Goal: Task Accomplishment & Management: Use online tool/utility

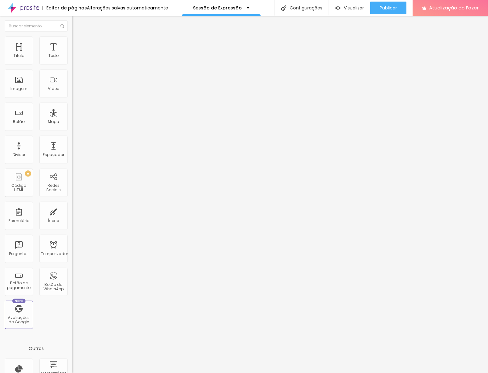
click at [72, 93] on button "button" at bounding box center [76, 90] width 9 height 7
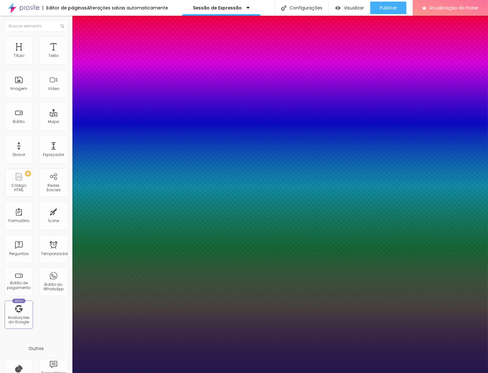
type input "1"
click at [276, 373] on div at bounding box center [244, 373] width 488 height 0
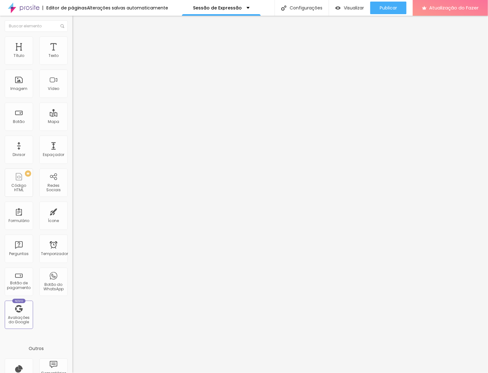
click at [76, 91] on icon "button" at bounding box center [77, 89] width 3 height 3
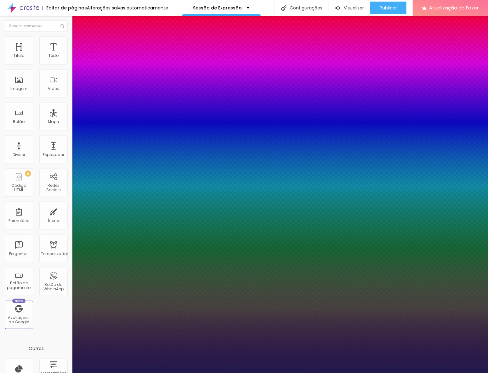
type input "1"
select select "PlayfairDisplay"
type input "1"
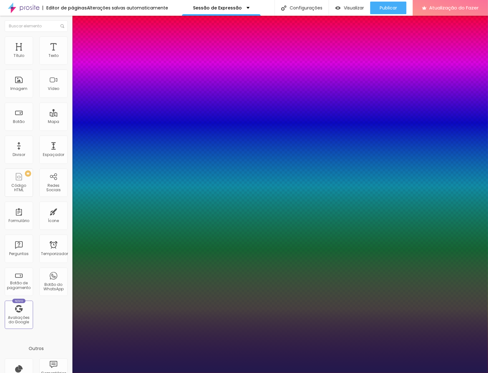
select select "PlayfairDisplayBlack"
type input "1"
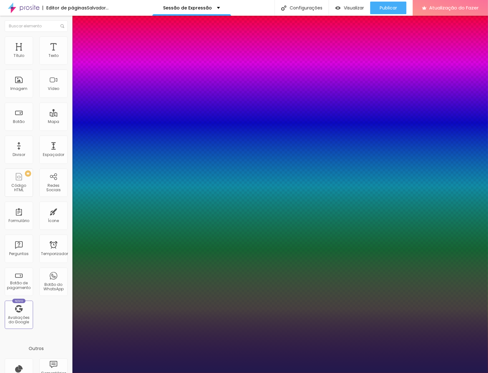
select select "PlayfairDisplay"
type input "1"
select select "PlayfairDisplayBlack"
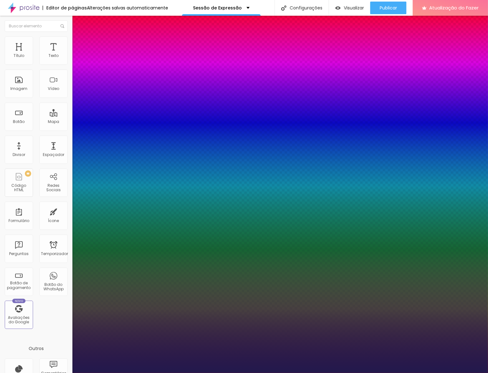
type input "1"
click at [432, 373] on div at bounding box center [244, 373] width 488 height 0
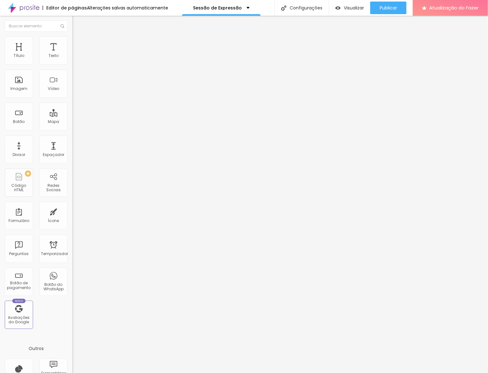
click at [75, 91] on icon "button" at bounding box center [77, 90] width 4 height 4
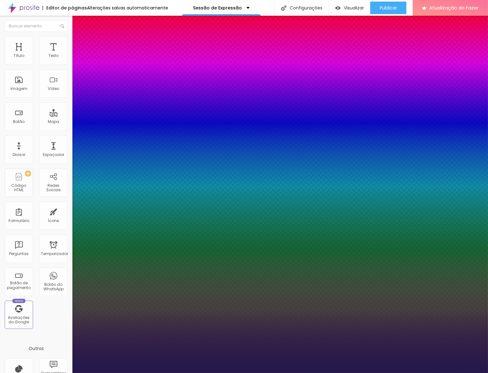
type input "1"
select select "LibreBaskerville"
type input "1"
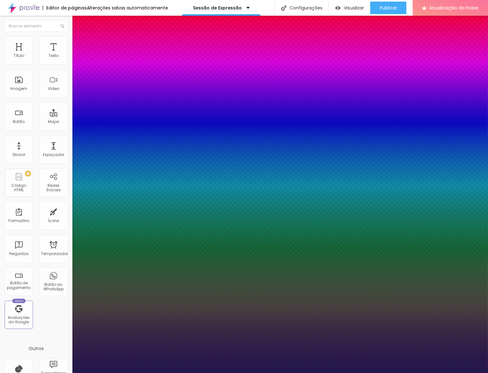
click at [271, 373] on div at bounding box center [244, 373] width 488 height 0
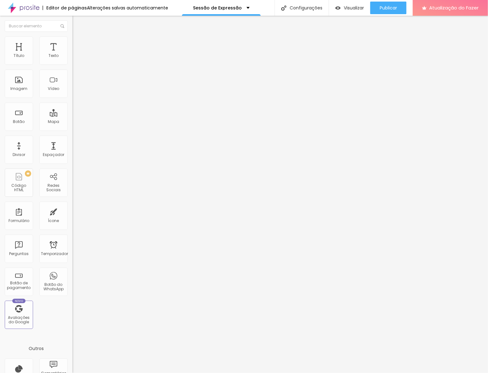
click at [72, 93] on button "button" at bounding box center [76, 90] width 9 height 7
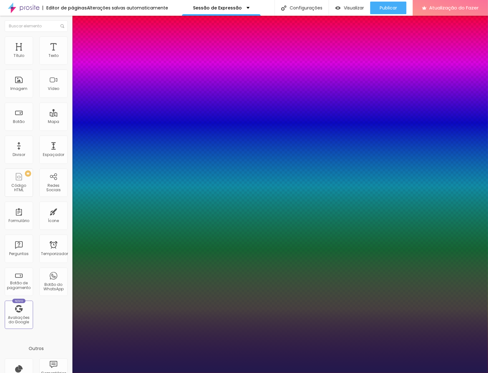
type input "1"
select select "Cormorant"
type input "1"
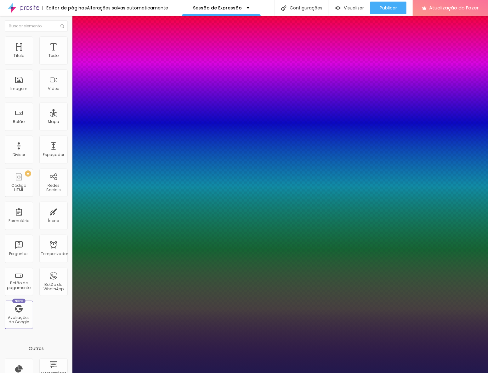
select select "CormorantGeramond-Regular"
type input "1"
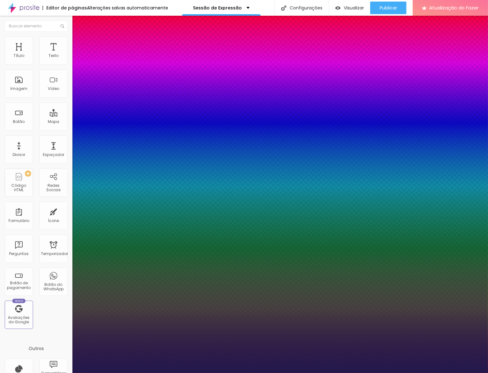
select select "Cormorant"
type input "1"
click at [430, 373] on div at bounding box center [244, 373] width 488 height 0
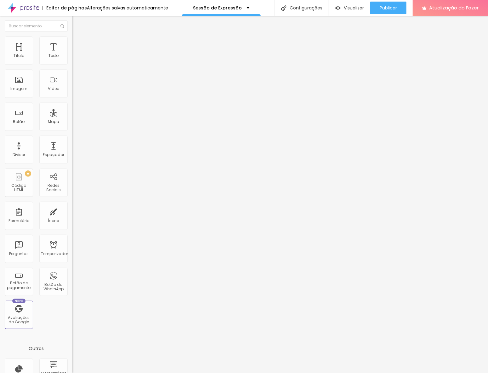
click at [76, 91] on icon "button" at bounding box center [77, 89] width 3 height 3
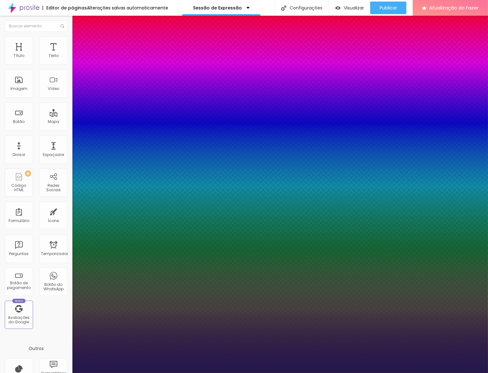
type input "1"
select select "Comfortaa-Bold"
type input "1"
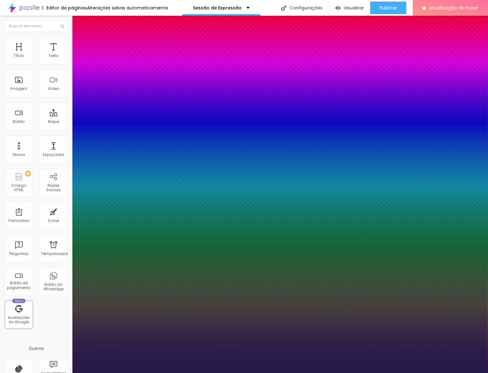
select select "CormorantGeramond-Bold"
type input "1"
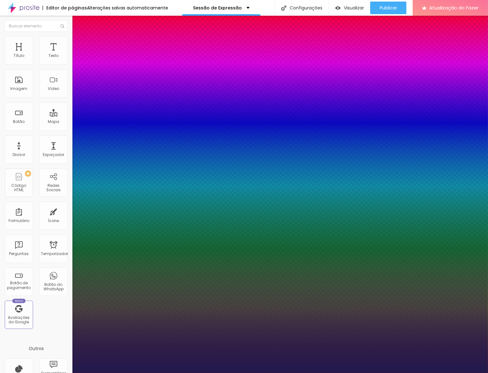
select select "CormorantGeramond-Medium"
type input "1"
click at [443, 373] on div at bounding box center [244, 373] width 488 height 0
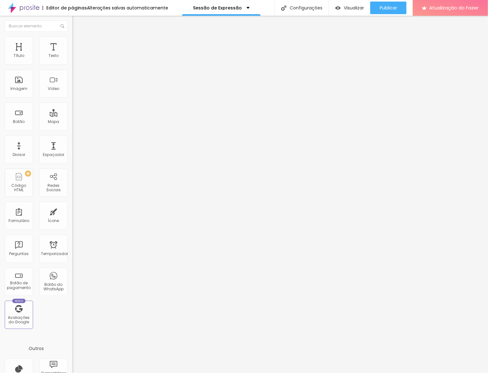
click at [76, 91] on icon "button" at bounding box center [77, 89] width 3 height 3
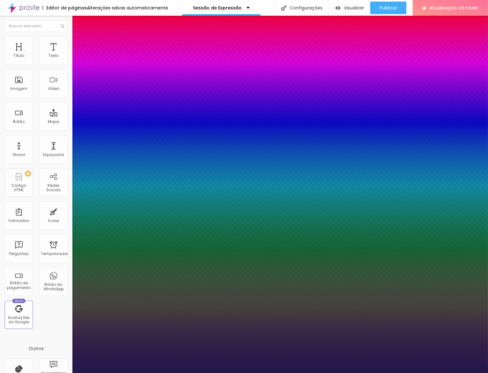
type input "1"
select select "AbrilFatface-Regular"
type input "1"
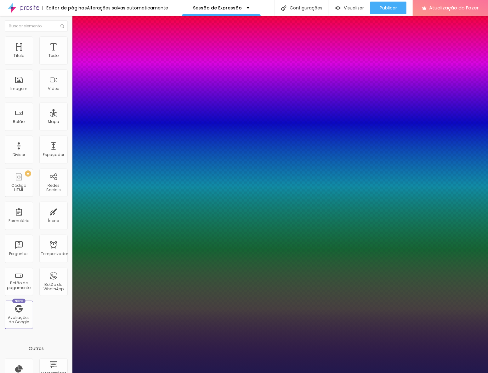
click at [330, 373] on div at bounding box center [244, 373] width 488 height 0
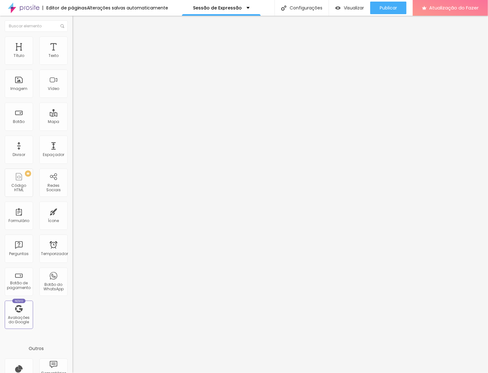
click at [75, 91] on icon "button" at bounding box center [77, 90] width 4 height 4
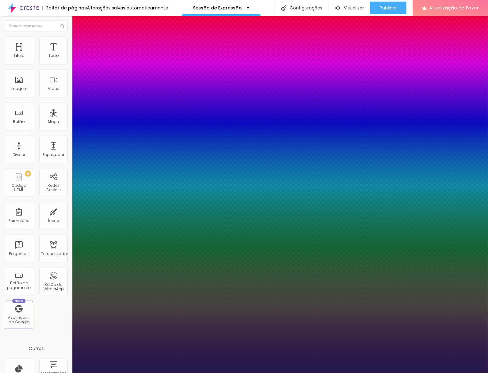
type input "1"
select select "AmaticSC"
type input "1"
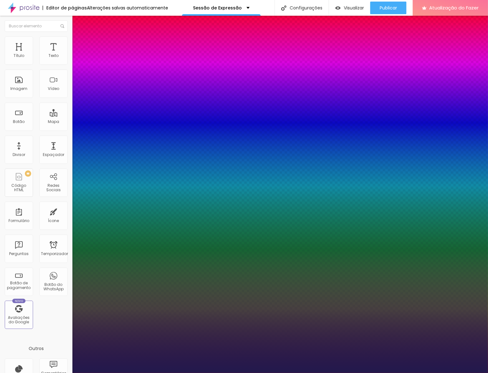
select select "Lato"
type input "1"
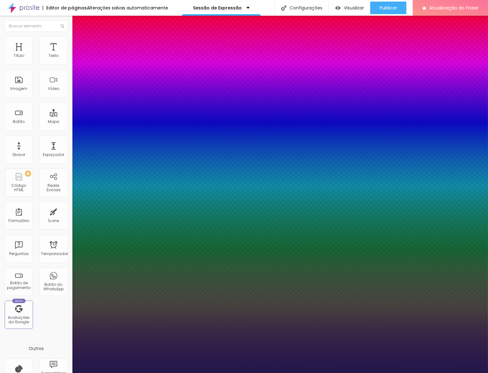
select select "LatoBlack"
type input "1"
select select "LatoHairline"
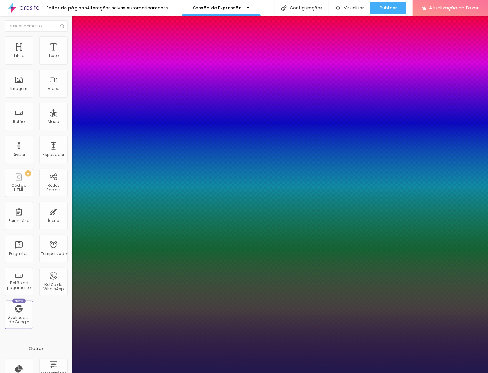
type input "1"
select select "LatoBlack"
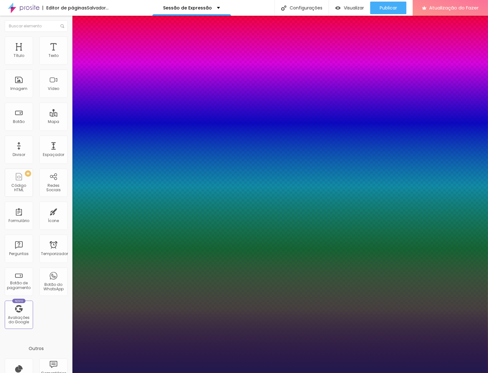
type input "1"
select select "LatoLight"
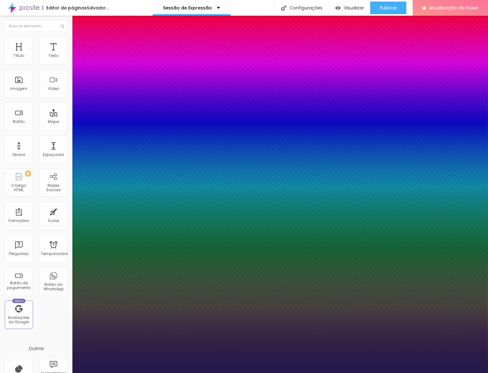
type input "1"
select select "Lato"
type input "1"
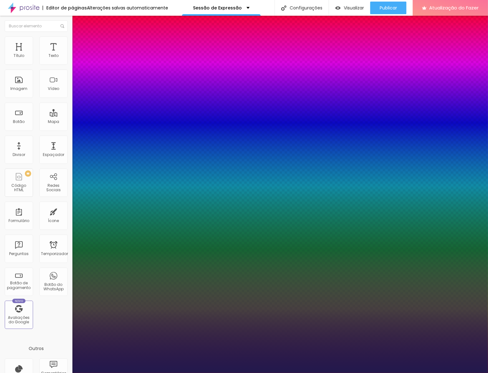
select select "SourceSansPro"
type input "1"
click at [450, 373] on div at bounding box center [244, 373] width 488 height 0
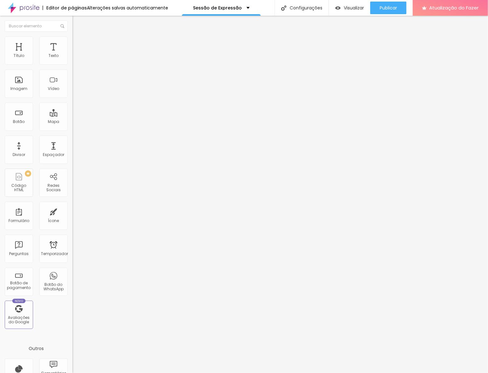
click at [72, 93] on button "button" at bounding box center [76, 90] width 9 height 7
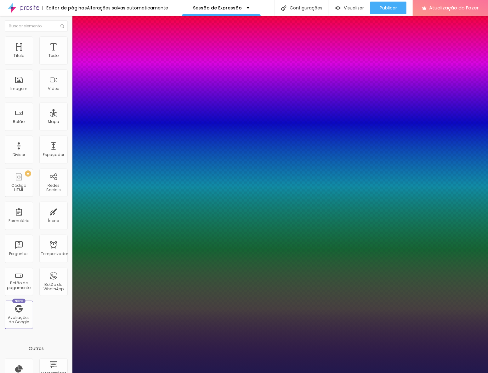
type input "1"
click at [220, 373] on div at bounding box center [244, 373] width 488 height 0
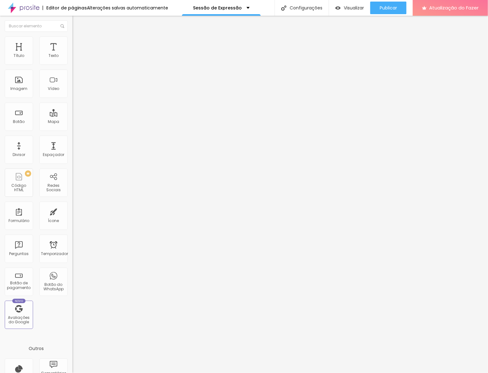
click at [75, 91] on icon "button" at bounding box center [77, 90] width 4 height 4
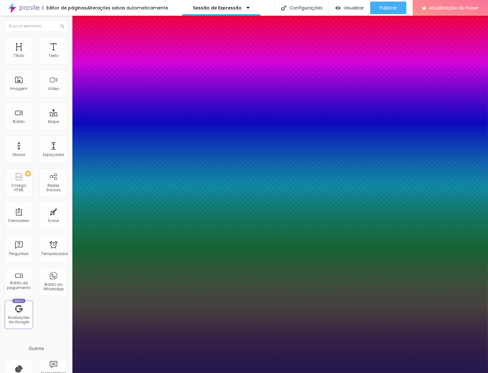
type input "1"
click at [31, 373] on div at bounding box center [244, 373] width 488 height 0
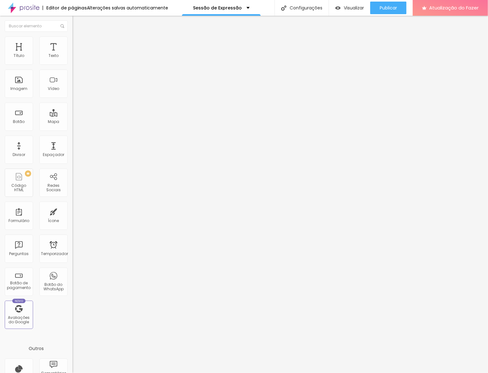
click at [72, 179] on div "Editar nulo Estilo Avançado Tamanho Título 1 H1 Título 2 H2 Título 3 H3 Título …" at bounding box center [108, 195] width 72 height 358
click at [72, 93] on button "button" at bounding box center [76, 90] width 9 height 7
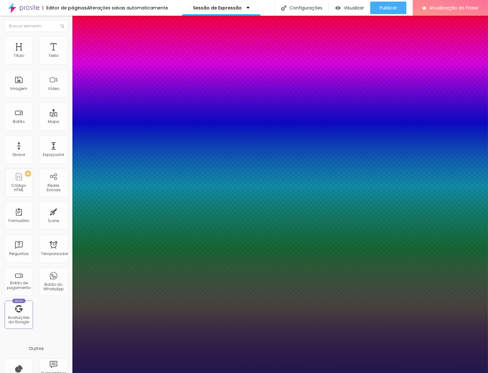
type input "1"
click at [268, 373] on div at bounding box center [244, 373] width 488 height 0
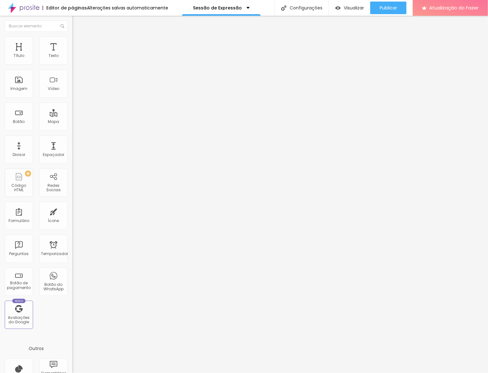
click at [76, 91] on icon "button" at bounding box center [77, 89] width 3 height 3
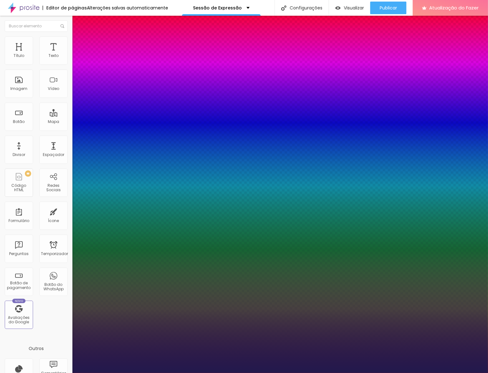
type input "1"
select select "PlayfairDisplay"
type input "1"
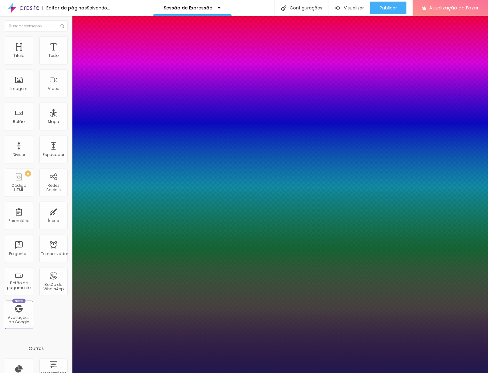
click at [28, 373] on div at bounding box center [244, 373] width 488 height 0
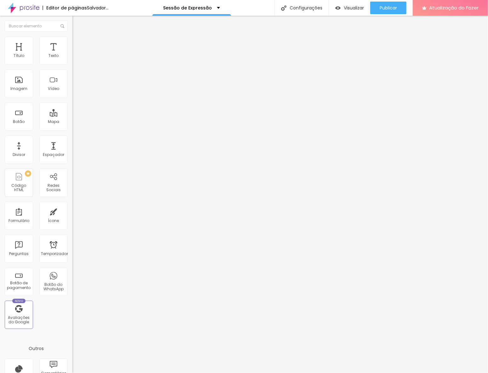
click at [72, 198] on div "Editar nulo Estilo Avançado Tamanho Título 1 H1 Título 2 H2 Título 3 H3 Título …" at bounding box center [108, 195] width 72 height 358
click at [77, 89] on icon "button" at bounding box center [77, 88] width 1 height 1
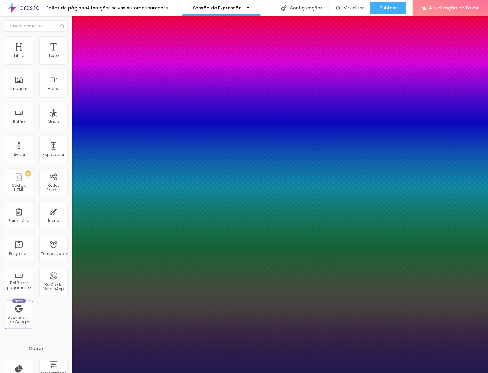
type input "1"
select select "PlayfairDisplayBlack"
type input "1"
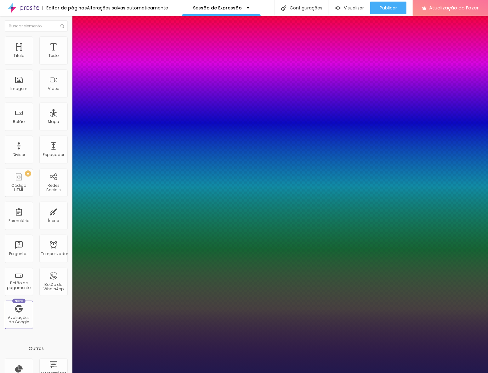
click at [99, 373] on div at bounding box center [244, 373] width 488 height 0
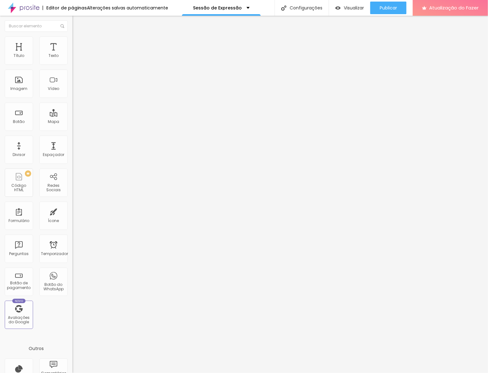
click at [77, 89] on icon "button" at bounding box center [77, 88] width 1 height 1
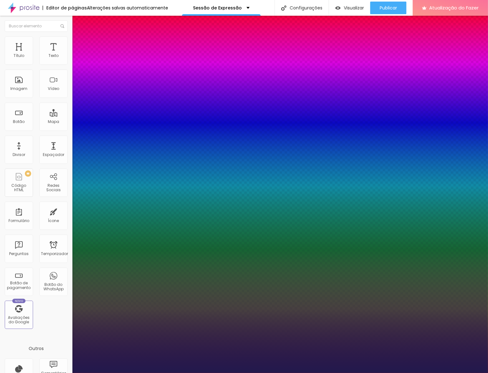
type input "1"
click at [65, 373] on div at bounding box center [244, 373] width 488 height 0
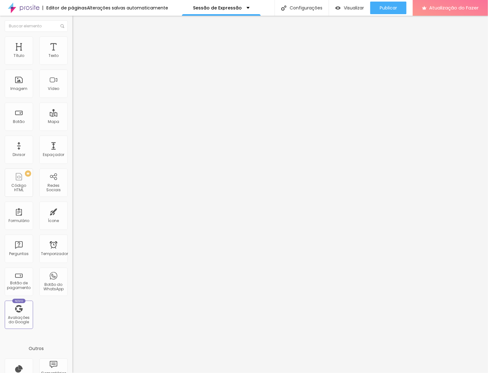
click at [76, 91] on icon "button" at bounding box center [77, 89] width 3 height 3
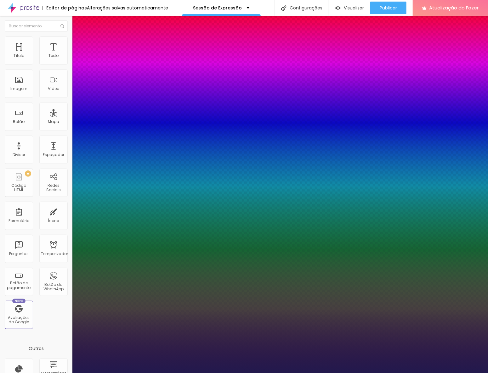
type input "1"
click at [311, 373] on div at bounding box center [244, 373] width 488 height 0
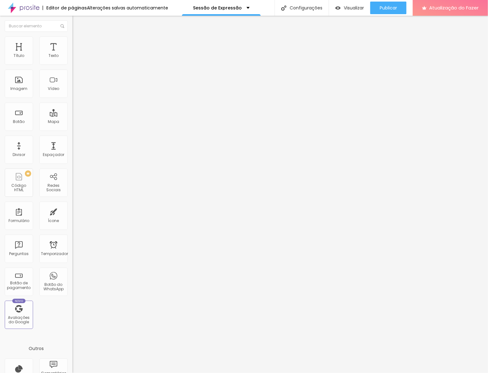
click at [76, 91] on icon "button" at bounding box center [77, 89] width 3 height 3
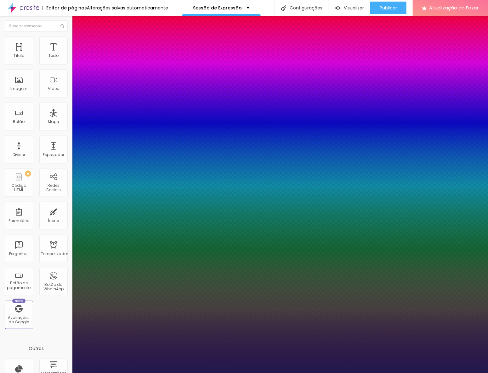
type input "1"
click at [44, 373] on div at bounding box center [244, 373] width 488 height 0
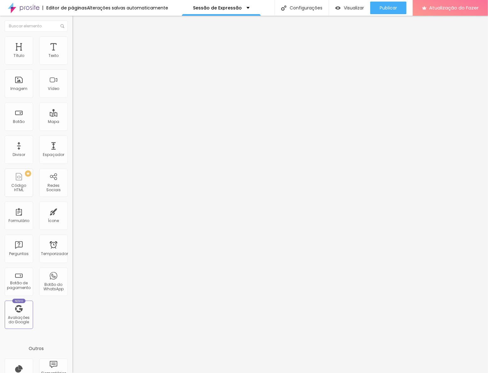
click at [72, 93] on button "button" at bounding box center [76, 90] width 9 height 7
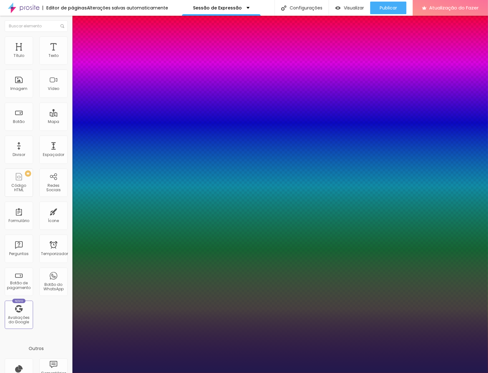
type input "1"
select select "CormorantGeramond-Regular"
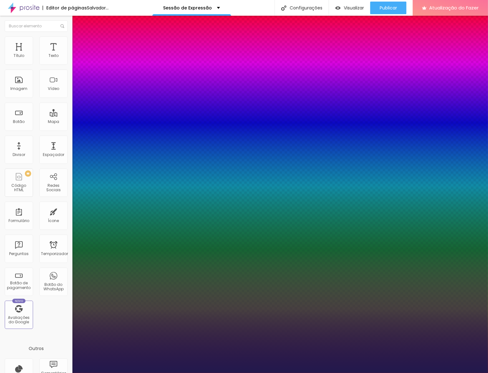
type input "1"
click at [32, 373] on div at bounding box center [244, 373] width 488 height 0
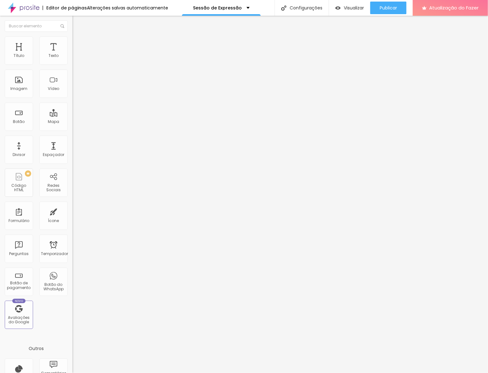
click at [77, 89] on icon "button" at bounding box center [77, 88] width 1 height 1
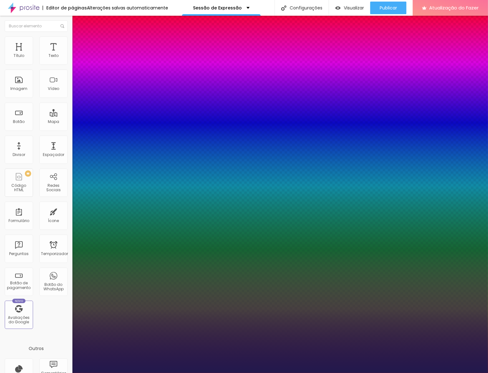
type input "1"
select select "PlayfairDisplay"
type input "1"
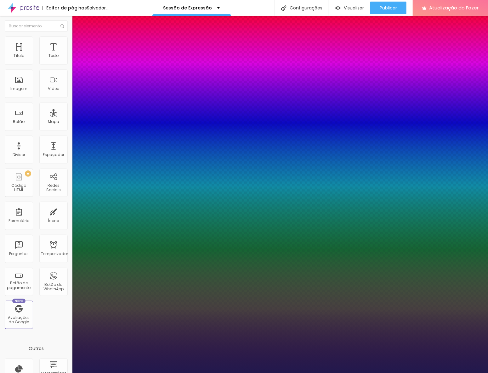
click at [192, 373] on div at bounding box center [244, 373] width 488 height 0
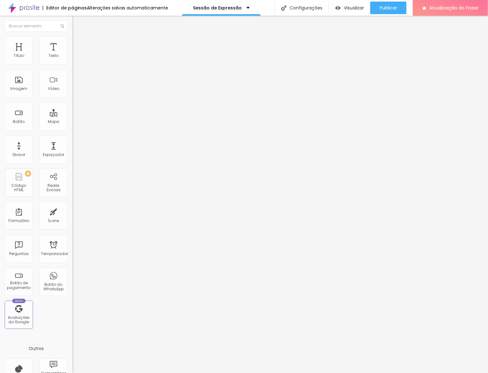
click at [75, 91] on icon "button" at bounding box center [77, 90] width 4 height 4
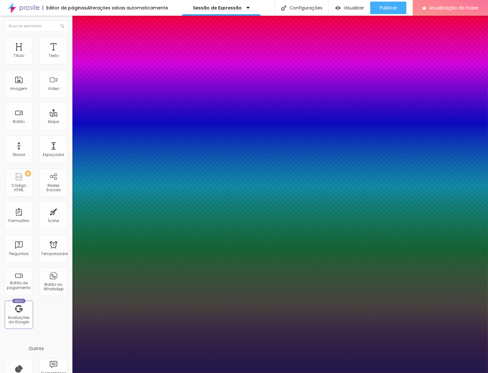
type input "1"
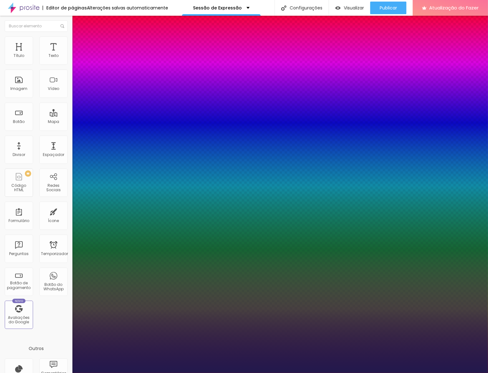
type input "0.1"
type input "1"
type input "0.2"
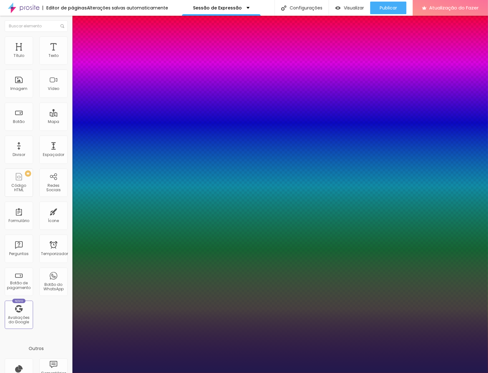
type input "1"
type input "0.3"
type input "1"
type input "0.5"
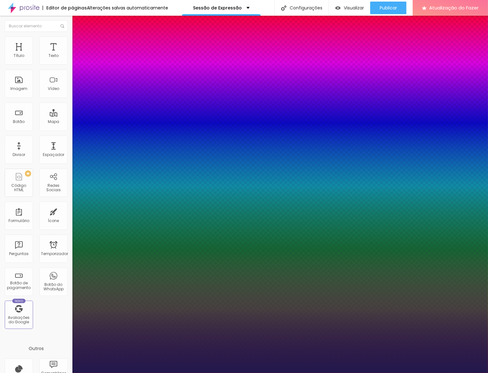
type input "0.5"
type input "1"
type input "0.6"
type input "1"
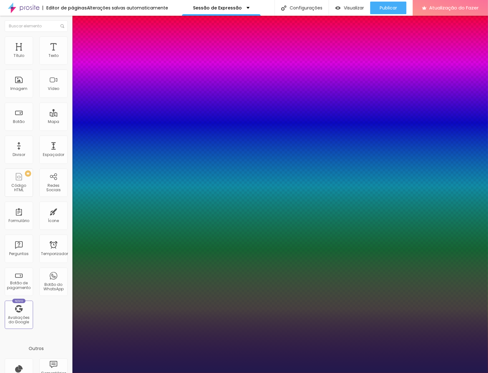
type input "0.7"
type input "1"
type input "0.8"
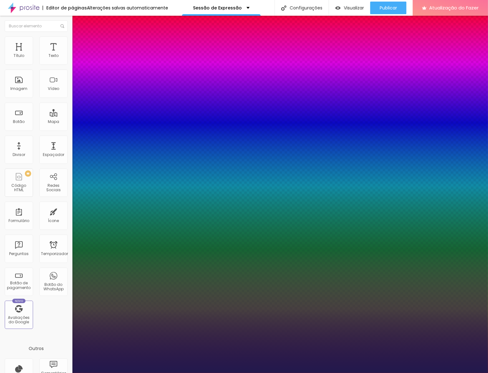
type input "1"
type input "0.9"
type input "1"
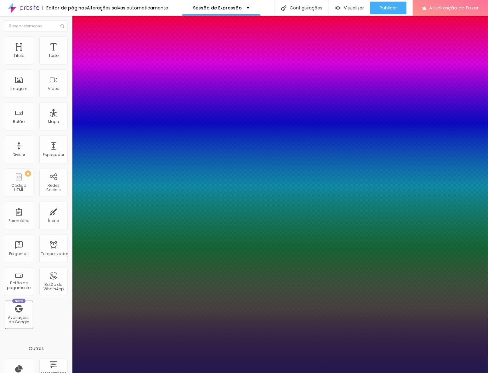
type input "1"
type input "1.1"
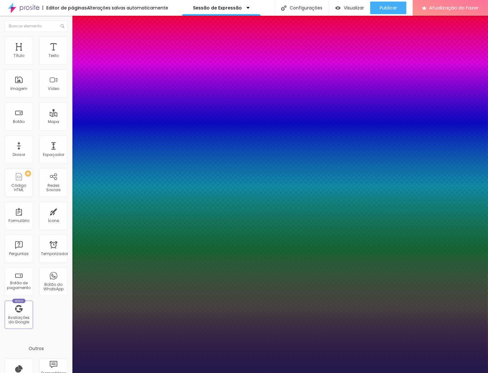
type input "1"
type input "1.2"
type input "1"
type input "1.3"
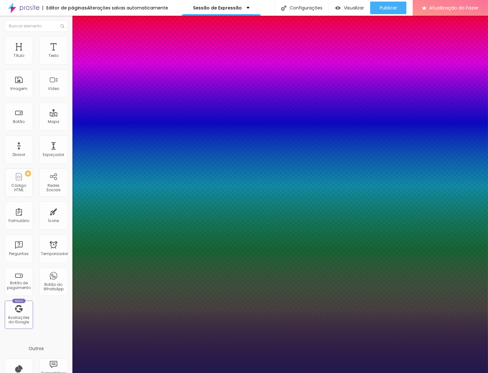
type input "1.3"
type input "1"
type input "1.4"
type input "1"
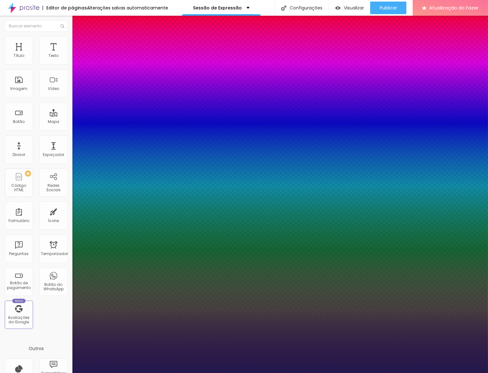
type input "1.3"
type input "1"
type input "1.1"
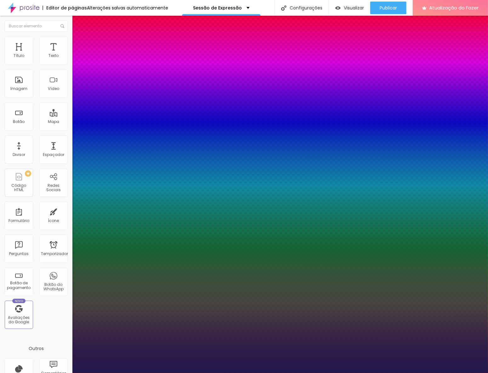
type input "1"
type input "0.9"
type input "1"
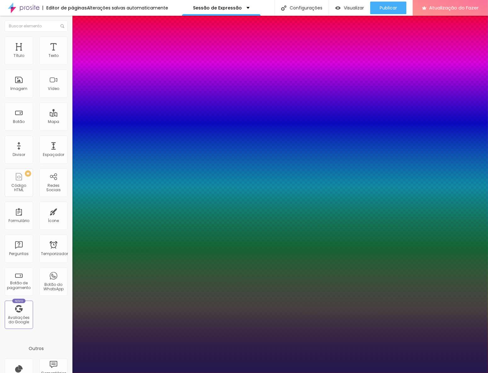
type input "0.8"
type input "1"
type input "0.7"
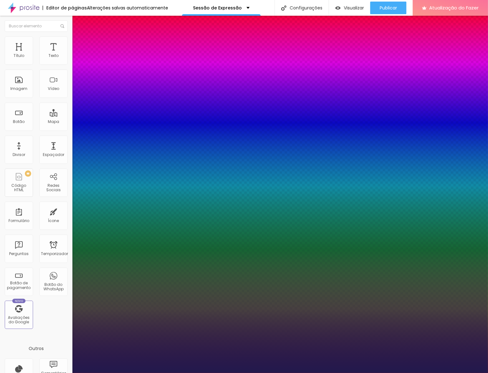
type input "1"
type input "0.6"
type input "1"
type input "0.5"
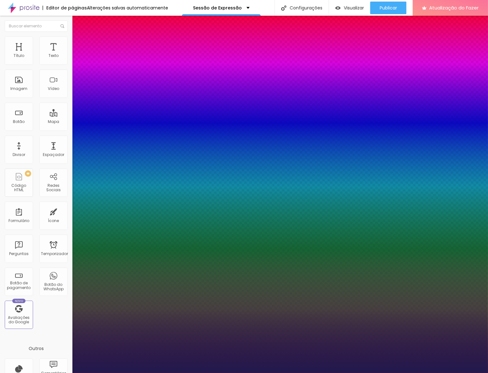
type input "0.5"
type input "1"
type input "0.4"
type input "1"
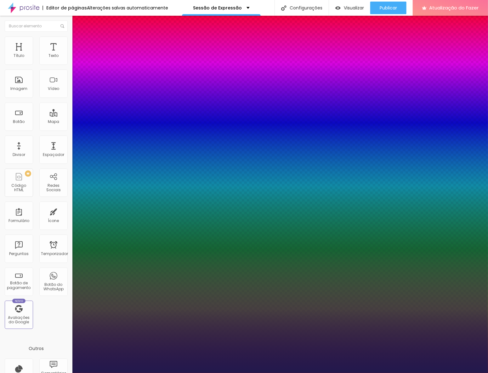
type input "0.3"
type input "1"
type input "0.2"
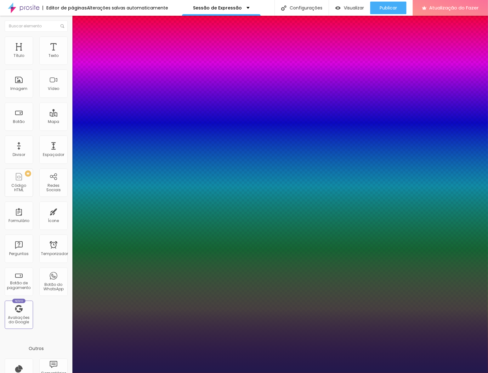
type input "1"
type input "0.1"
type input "1"
type input "0"
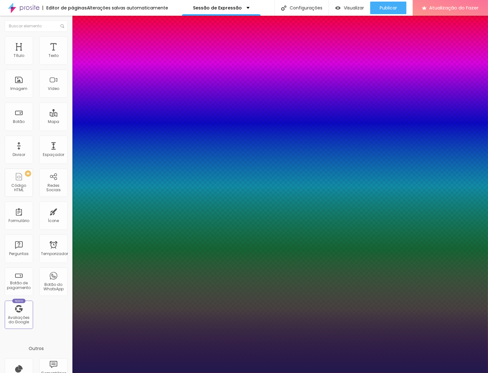
type input "0"
type input "1"
type input "0.1"
type input "1"
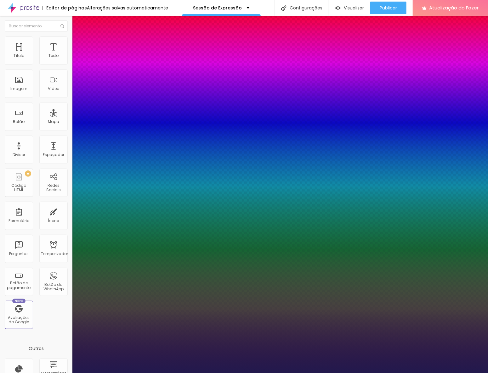
type input "0.2"
type input "1"
type input "0.3"
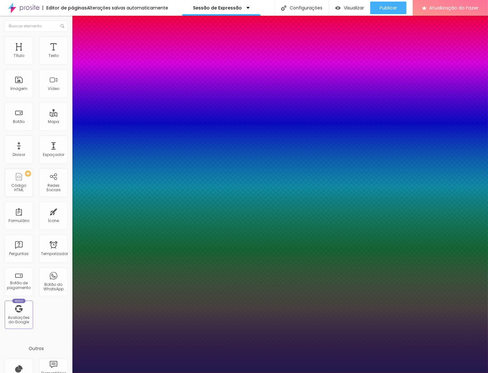
type input "1"
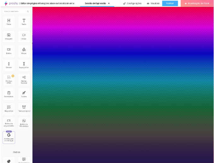
scroll to position [0, 0]
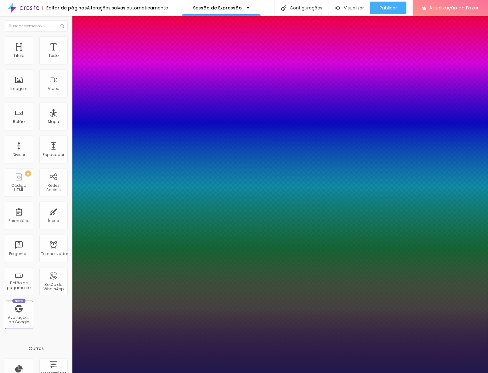
type input "0.4"
type input "1"
type input "0.5"
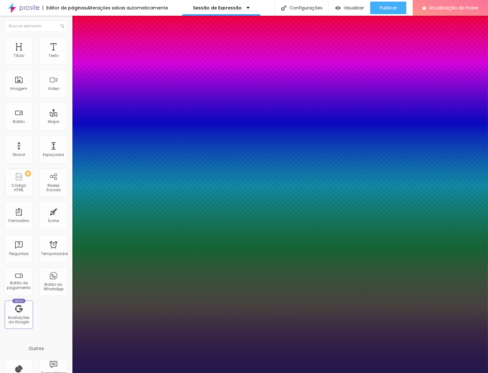
type input "1"
type input "0.6"
type input "1"
type input "0.7"
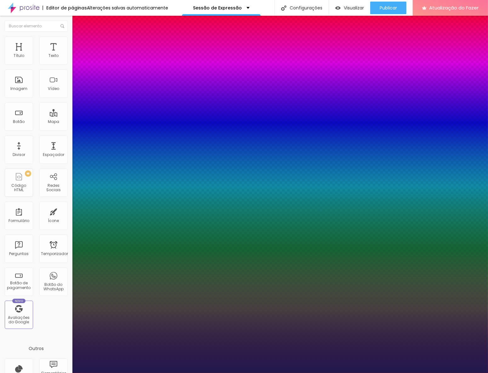
type input "0.7"
type input "1"
type input "0.8"
type input "1"
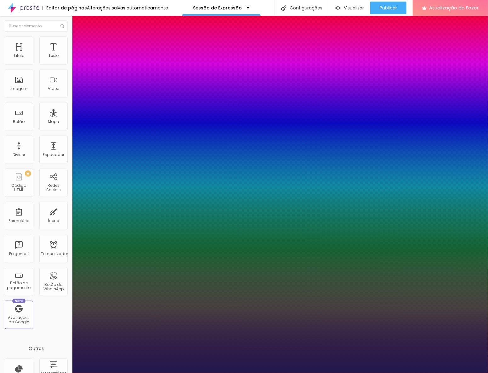
type input "0.9"
type input "1"
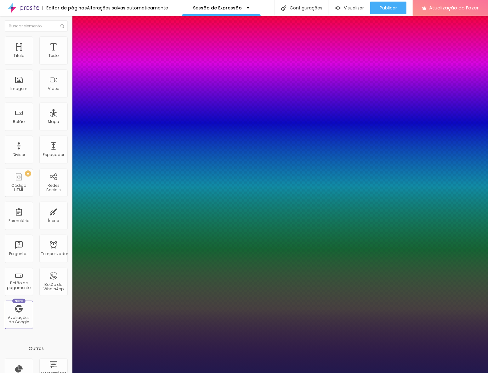
type input "1"
type input "1.1"
type input "1"
type input "1.2"
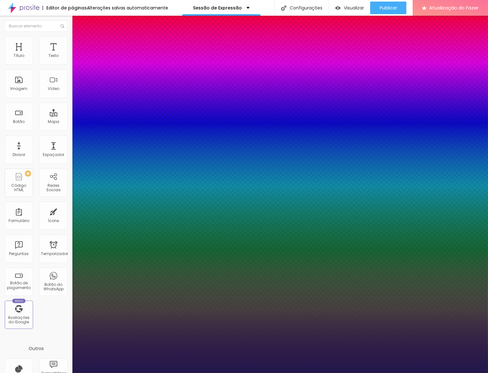
type input "1.2"
type input "1"
type input "1.3"
type input "1"
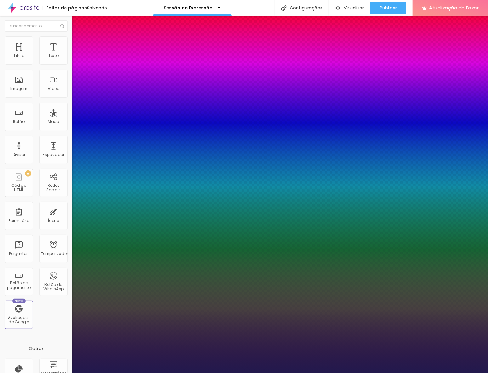
type input "1.4"
type input "1"
type input "1.5"
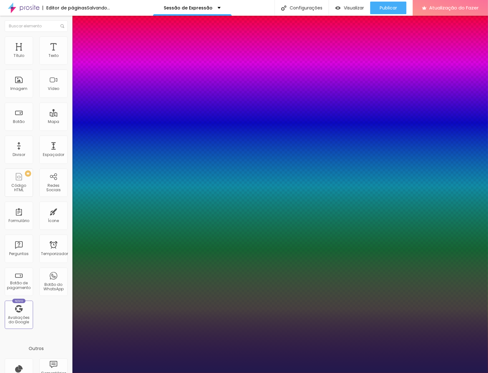
type input "1"
type input "1.6"
type input "1"
type input "1.7"
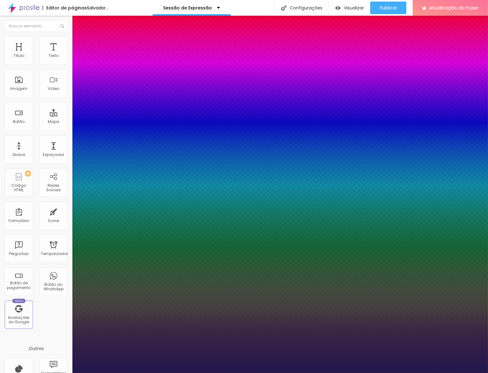
type input "1.7"
type input "1"
type input "1.8"
type input "1"
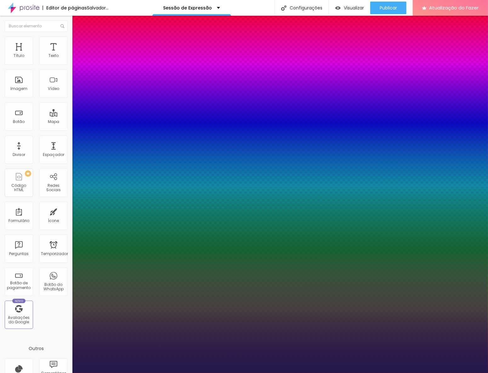
type input "1.9"
type input "1"
type input "2"
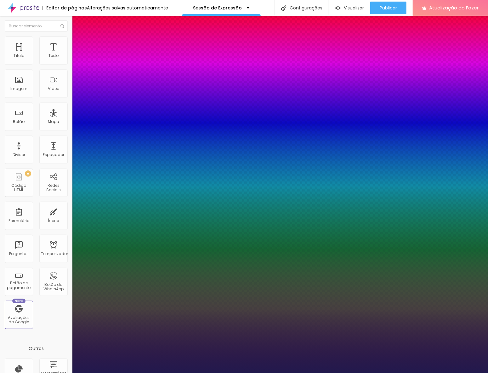
click at [199, 373] on div at bounding box center [244, 373] width 488 height 0
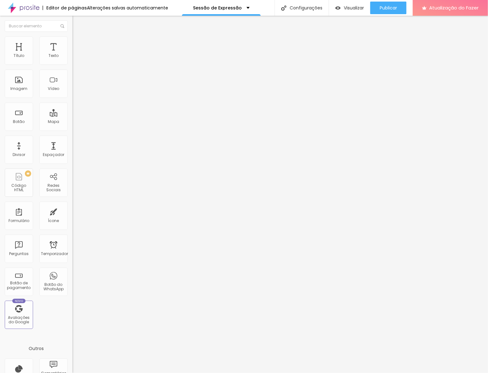
click at [76, 112] on icon "button" at bounding box center [77, 110] width 3 height 3
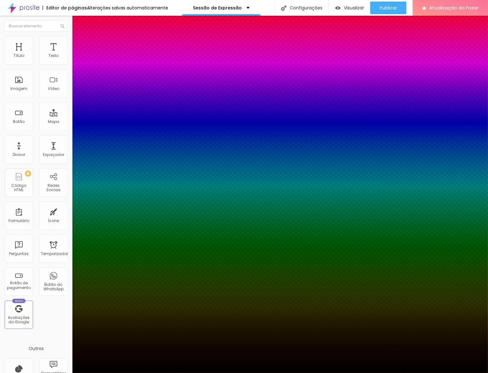
click at [116, 373] on div at bounding box center [244, 377] width 488 height 0
click at [42, 373] on div at bounding box center [244, 373] width 488 height 0
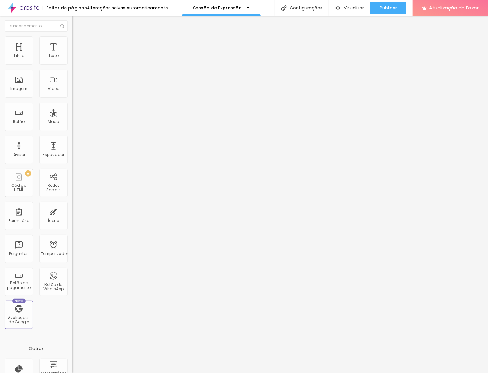
click at [72, 204] on div "Editar nulo Estilo Avançado Tamanho Título 1 H1 Título 2 H2 Título 3 H3 Título …" at bounding box center [108, 195] width 72 height 358
click at [75, 112] on icon "button" at bounding box center [77, 111] width 4 height 4
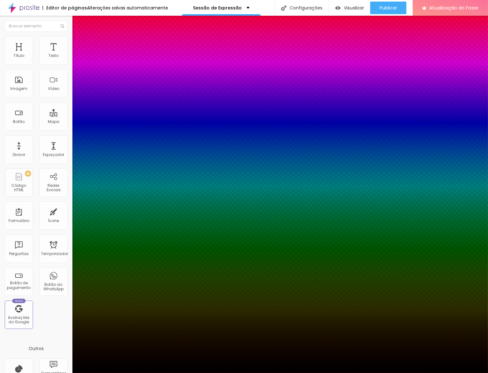
click at [111, 373] on div at bounding box center [244, 377] width 488 height 0
click at [56, 373] on div at bounding box center [244, 373] width 488 height 0
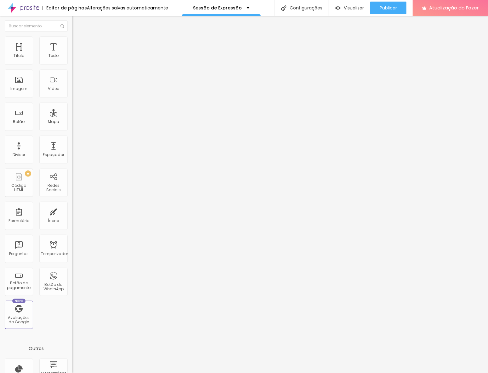
click at [78, 43] on font "Avançado" at bounding box center [88, 40] width 21 height 5
click at [72, 36] on img at bounding box center [75, 33] width 6 height 6
click at [75, 91] on icon "button" at bounding box center [77, 90] width 4 height 4
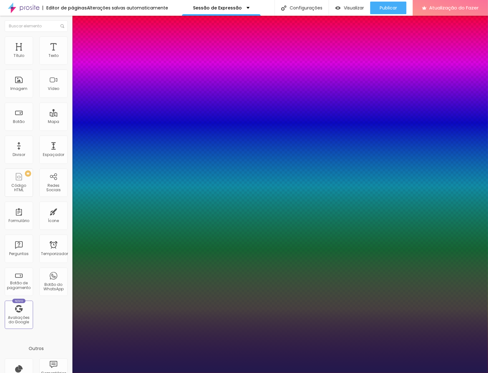
click at [253, 373] on div at bounding box center [244, 373] width 488 height 0
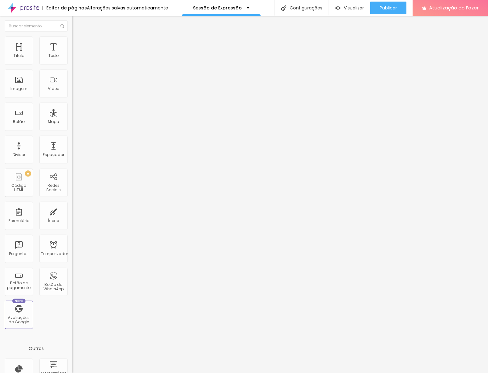
click at [75, 112] on icon "button" at bounding box center [77, 111] width 4 height 4
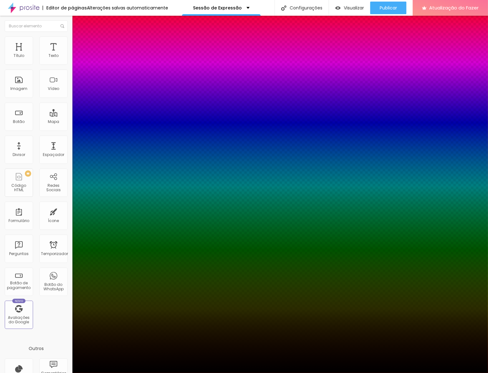
click at [119, 373] on div at bounding box center [244, 377] width 488 height 0
click at [46, 373] on div at bounding box center [244, 373] width 488 height 0
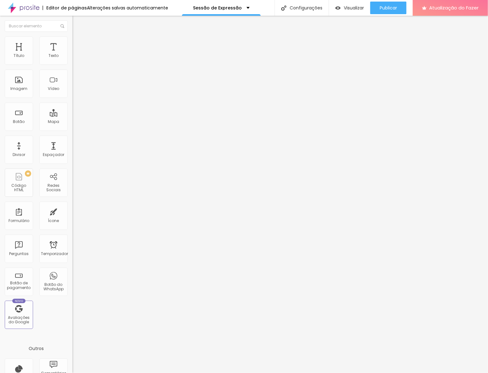
click at [76, 91] on icon "button" at bounding box center [77, 89] width 3 height 3
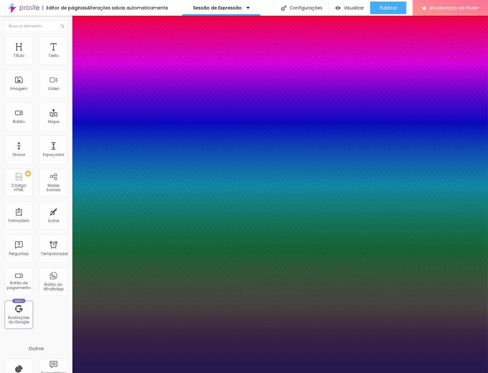
click at [98, 373] on div at bounding box center [244, 373] width 488 height 0
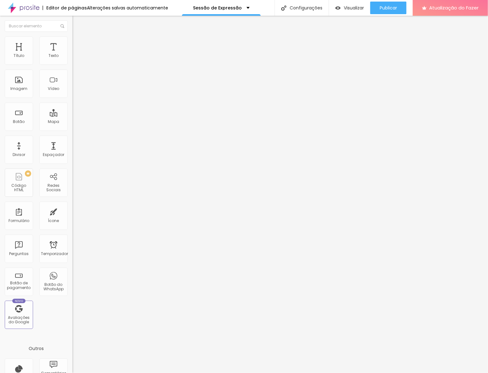
click at [76, 91] on icon "button" at bounding box center [77, 89] width 3 height 3
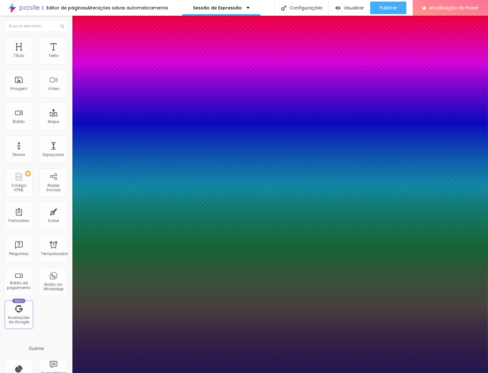
paste input "EE7808"
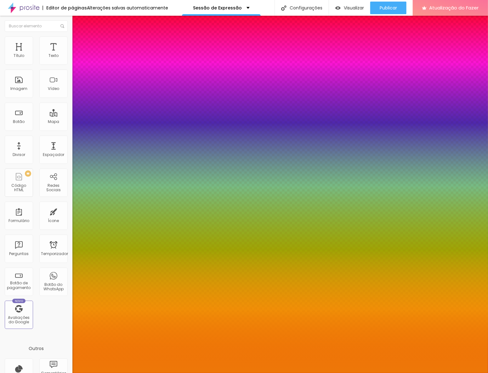
click at [33, 373] on div at bounding box center [244, 373] width 488 height 0
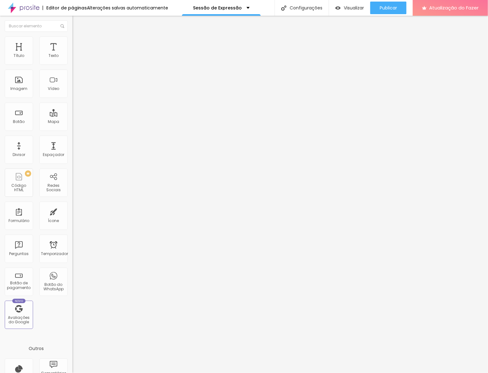
click at [76, 112] on icon "button" at bounding box center [77, 110] width 3 height 3
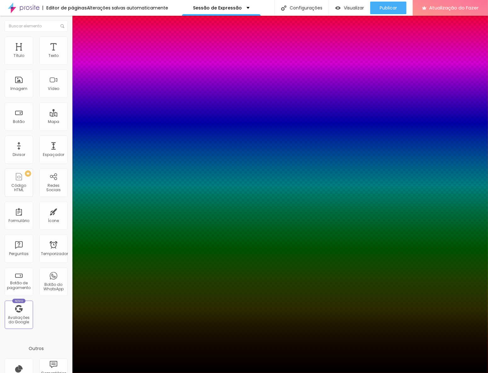
paste input "EE7808"
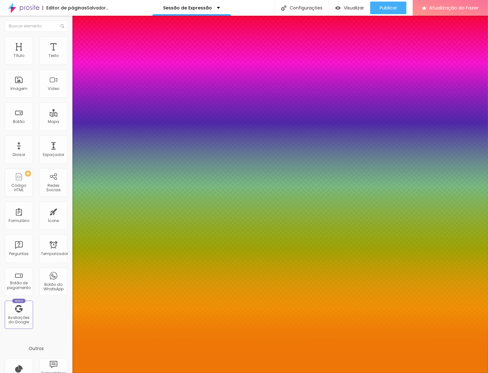
click at [27, 373] on div at bounding box center [244, 373] width 488 height 0
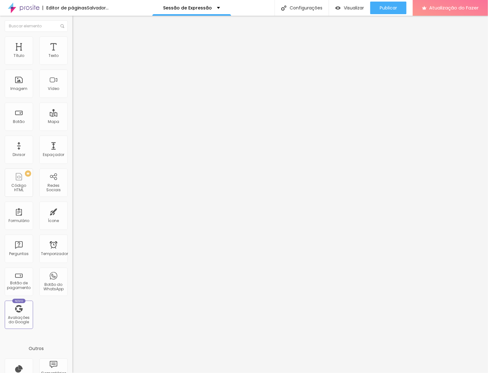
click at [72, 206] on div "Editar nulo Estilo Avançado Tamanho Título 1 H1 Título 2 H2 Título 3 H3 Título …" at bounding box center [108, 195] width 72 height 358
click at [72, 114] on button "button" at bounding box center [76, 111] width 9 height 7
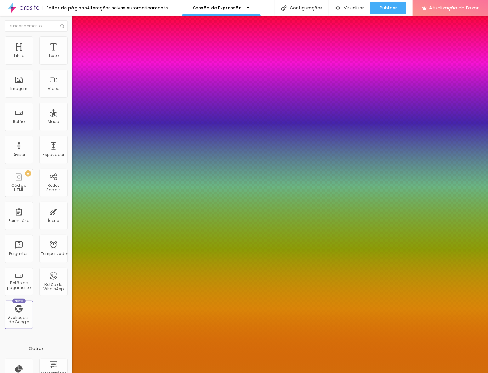
click at [102, 193] on div at bounding box center [244, 186] width 488 height 373
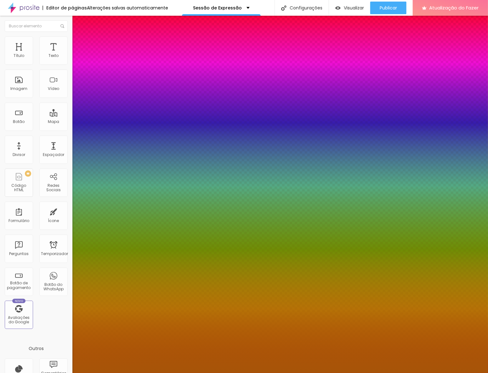
click at [102, 202] on div at bounding box center [244, 186] width 488 height 373
click at [117, 202] on div at bounding box center [244, 186] width 488 height 373
click at [116, 204] on div at bounding box center [244, 186] width 488 height 373
click at [116, 201] on div at bounding box center [244, 186] width 488 height 373
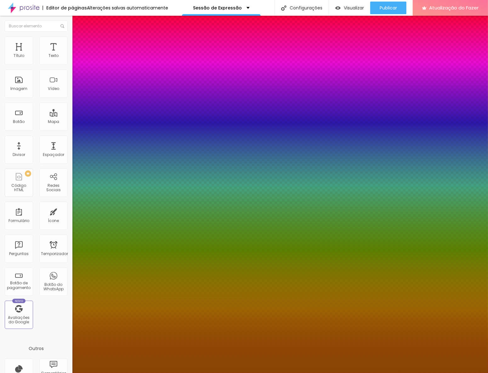
click at [103, 207] on div at bounding box center [244, 186] width 488 height 373
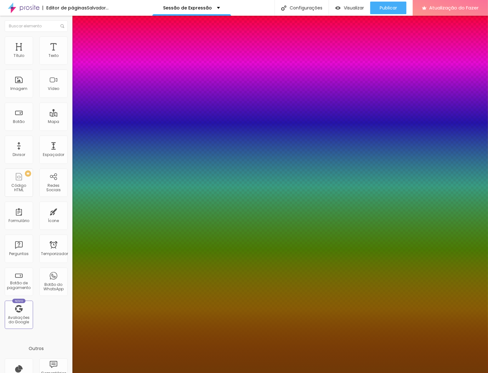
click at [102, 212] on div at bounding box center [244, 186] width 488 height 373
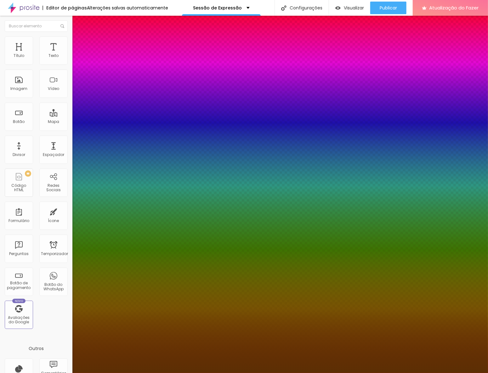
click at [102, 215] on div at bounding box center [244, 186] width 488 height 373
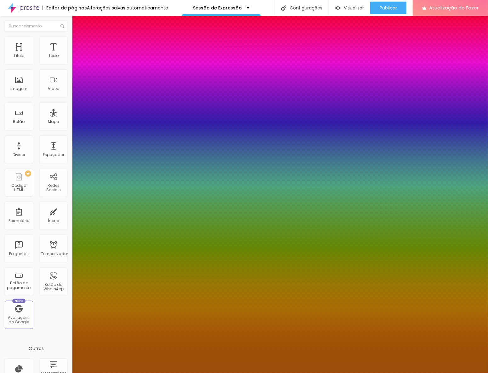
click at [102, 204] on div at bounding box center [244, 186] width 488 height 373
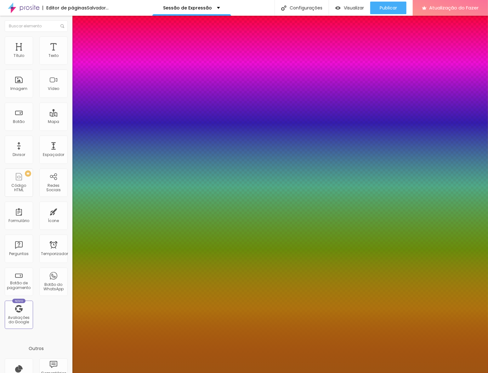
click at [432, 143] on div at bounding box center [432, 141] width 1 height 1
click at [116, 204] on div at bounding box center [244, 186] width 488 height 373
click at [28, 373] on div at bounding box center [244, 373] width 488 height 0
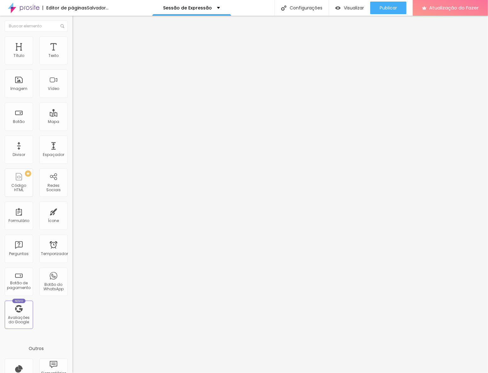
click at [72, 198] on div "Editar nulo Estilo Avançado Tamanho Título 1 H1 Título 2 H2 Título 3 H3 Título …" at bounding box center [108, 195] width 72 height 358
click at [72, 114] on button "button" at bounding box center [76, 111] width 9 height 7
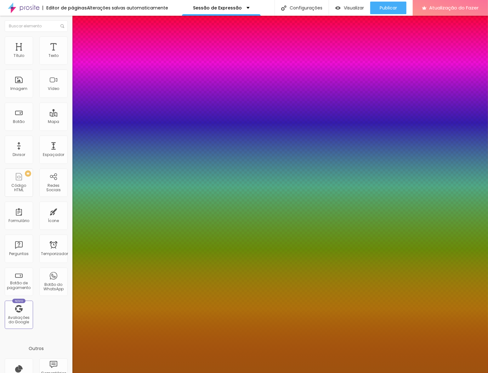
click at [117, 215] on div at bounding box center [244, 186] width 488 height 373
click at [117, 226] on div at bounding box center [244, 186] width 488 height 373
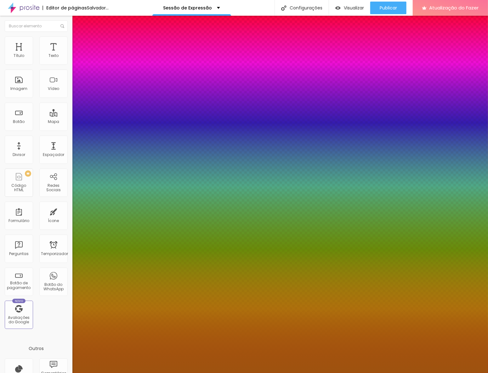
click at [118, 373] on div at bounding box center [244, 373] width 488 height 0
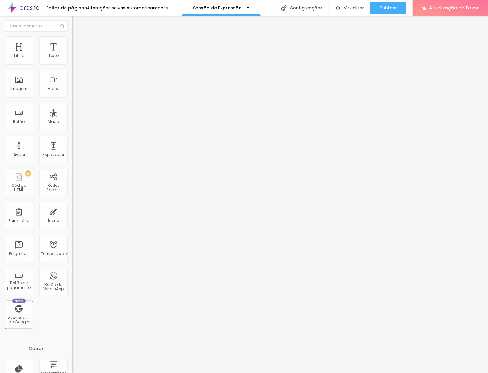
click at [72, 114] on button "button" at bounding box center [76, 111] width 9 height 7
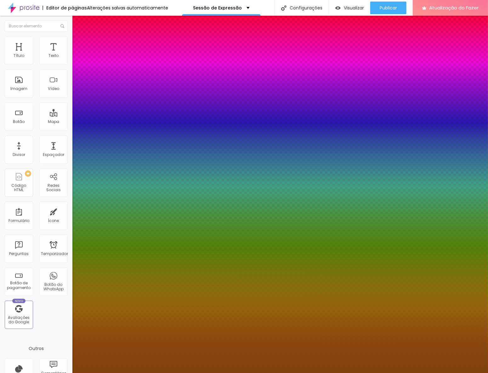
click at [100, 209] on div at bounding box center [244, 186] width 488 height 373
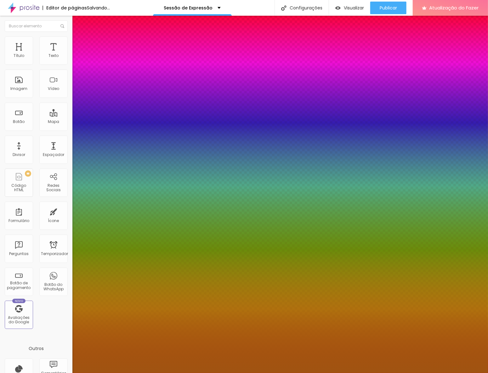
click at [100, 203] on div at bounding box center [244, 186] width 488 height 373
click at [101, 212] on div at bounding box center [244, 186] width 488 height 373
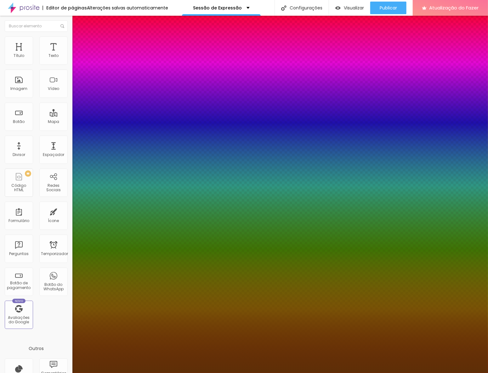
click at [101, 215] on div at bounding box center [244, 186] width 488 height 373
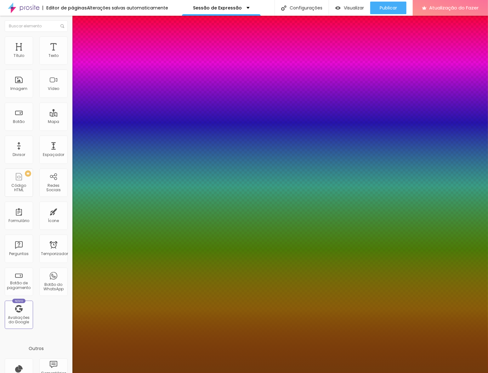
click at [100, 211] on div at bounding box center [244, 186] width 488 height 373
click at [116, 230] on div at bounding box center [244, 186] width 488 height 373
click at [116, 226] on div at bounding box center [244, 186] width 488 height 373
click at [116, 223] on div at bounding box center [244, 186] width 488 height 373
click at [66, 373] on div at bounding box center [244, 373] width 488 height 0
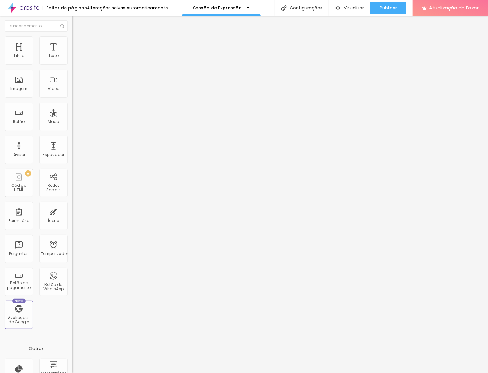
click at [72, 93] on button "button" at bounding box center [76, 90] width 9 height 7
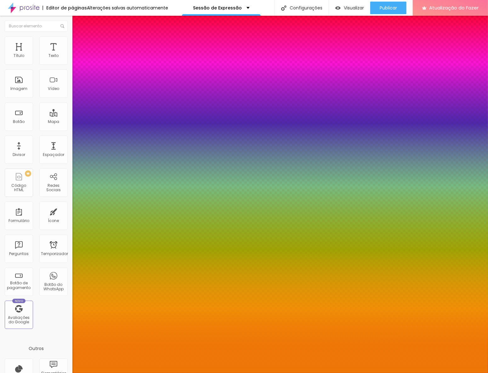
click at [43, 373] on div at bounding box center [244, 373] width 488 height 0
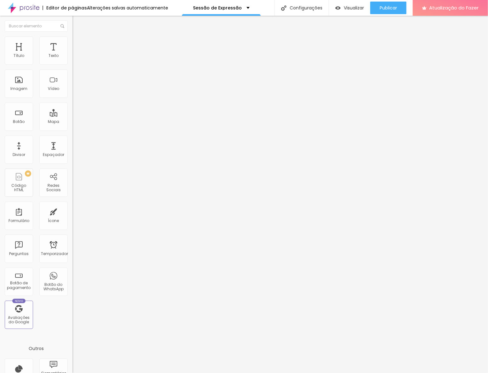
click at [72, 220] on div "Editar nulo Estilo Avançado Tamanho Título 1 H1 Título 2 H2 Título 3 H3 Título …" at bounding box center [108, 195] width 72 height 358
click at [72, 114] on button "button" at bounding box center [76, 111] width 9 height 7
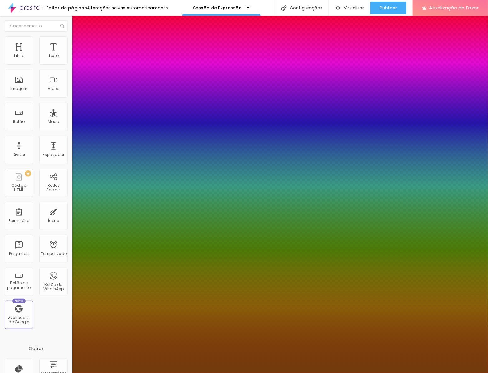
click at [27, 373] on font "Ativar sombra" at bounding box center [13, 375] width 27 height 5
drag, startPoint x: 105, startPoint y: 215, endPoint x: 108, endPoint y: 218, distance: 4.2
click at [265, 373] on div at bounding box center [244, 373] width 488 height 0
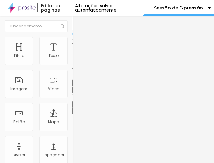
scroll to position [3, 0]
click at [75, 112] on icon "button" at bounding box center [77, 111] width 4 height 4
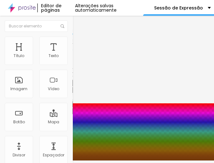
click at [41, 155] on input "range" at bounding box center [20, 157] width 41 height 5
click at [45, 117] on input "4" at bounding box center [32, 120] width 26 height 6
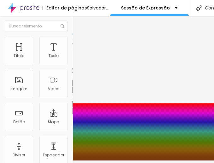
click at [40, 123] on input "4" at bounding box center [27, 126] width 26 height 6
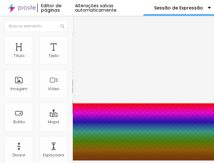
click at [40, 123] on input "4" at bounding box center [27, 126] width 26 height 6
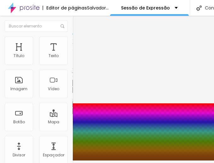
click at [40, 123] on input "2" at bounding box center [27, 126] width 26 height 6
click at [45, 117] on input "2" at bounding box center [32, 120] width 26 height 6
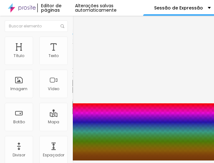
click at [40, 123] on input "3" at bounding box center [27, 126] width 26 height 6
click at [40, 123] on input "1" at bounding box center [27, 126] width 26 height 6
click at [40, 123] on input "2" at bounding box center [27, 126] width 26 height 6
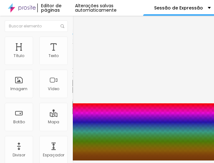
click at [40, 123] on input "2" at bounding box center [27, 126] width 26 height 6
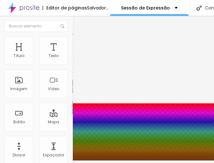
click at [45, 117] on input "3" at bounding box center [32, 120] width 26 height 6
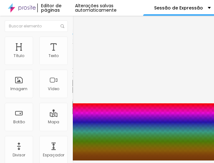
click at [45, 117] on input "3" at bounding box center [32, 120] width 26 height 6
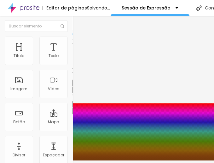
click at [45, 117] on input "2" at bounding box center [32, 120] width 26 height 6
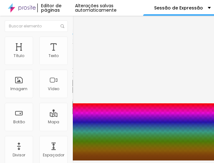
click at [45, 117] on input "1" at bounding box center [32, 120] width 26 height 6
click at [45, 117] on input "2" at bounding box center [32, 120] width 26 height 6
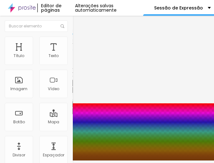
click at [40, 123] on input "3" at bounding box center [27, 126] width 26 height 6
click at [40, 123] on input "2" at bounding box center [27, 126] width 26 height 6
click at [45, 117] on input "2" at bounding box center [32, 120] width 26 height 6
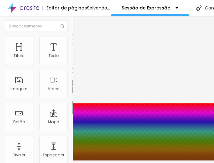
click at [45, 117] on input "2" at bounding box center [32, 120] width 26 height 6
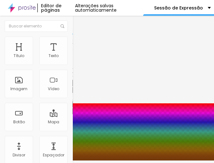
click at [40, 123] on input "3" at bounding box center [27, 126] width 26 height 6
click at [40, 123] on input "1" at bounding box center [27, 126] width 26 height 6
click at [45, 117] on input "4" at bounding box center [32, 120] width 26 height 6
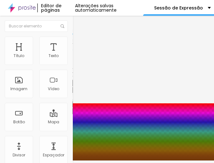
click at [45, 117] on input "4" at bounding box center [32, 120] width 26 height 6
click at [37, 148] on input "1" at bounding box center [25, 151] width 26 height 6
click at [94, 122] on div "Ativar sombra Cor #723B0C Horizontal 3 Vertical 2 Borrar 1" at bounding box center [107, 131] width 214 height 57
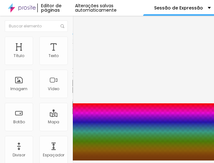
click at [112, 163] on div at bounding box center [107, 163] width 214 height 0
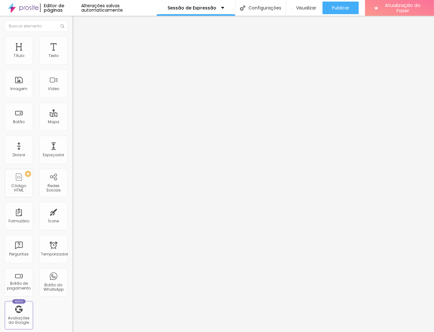
click at [72, 38] on img at bounding box center [75, 40] width 6 height 6
click at [72, 36] on img at bounding box center [75, 33] width 6 height 6
click at [72, 201] on div "Editar nulo Estilo Avançado Tamanho Titulo 1 H1 Titulo 2 H2 Titulo 3 H3 Titulo …" at bounding box center [108, 174] width 72 height 316
click at [72, 202] on div "Editar nulo Estilo Avançado Tamanho Título 1 H1 Título 2 H2 Título 3 H3 Título …" at bounding box center [108, 174] width 72 height 316
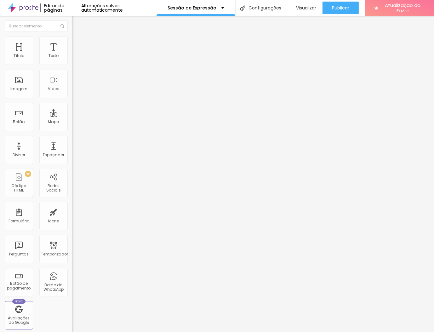
click at [72, 202] on div "Editar nulo Estilo Avançado Tamanho Título 1 H1 Título 2 H2 Título 3 H3 Título …" at bounding box center [108, 174] width 72 height 316
click at [72, 60] on button "button" at bounding box center [76, 57] width 9 height 7
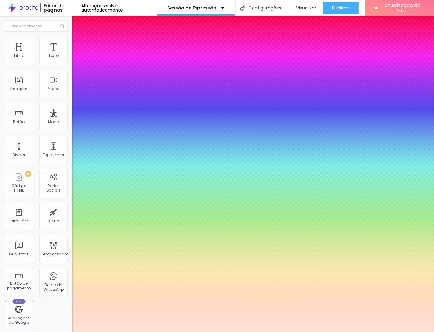
paste input "AECE4"
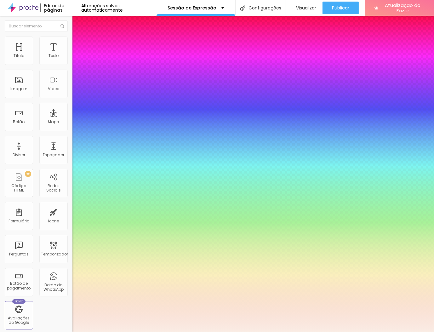
click at [281, 332] on div at bounding box center [217, 332] width 434 height 0
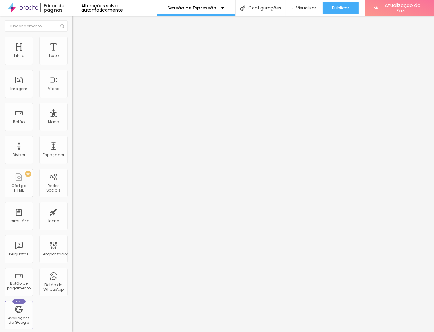
click at [72, 37] on li "Avançado" at bounding box center [108, 40] width 72 height 6
click at [78, 37] on font "Estilo" at bounding box center [83, 34] width 10 height 5
click at [72, 26] on button "Editar nulo" at bounding box center [108, 23] width 72 height 14
click at [72, 38] on img at bounding box center [75, 40] width 6 height 6
click at [72, 36] on img at bounding box center [75, 33] width 6 height 6
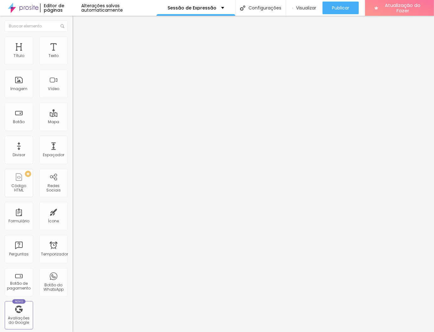
click at [75, 59] on icon "button" at bounding box center [77, 57] width 4 height 4
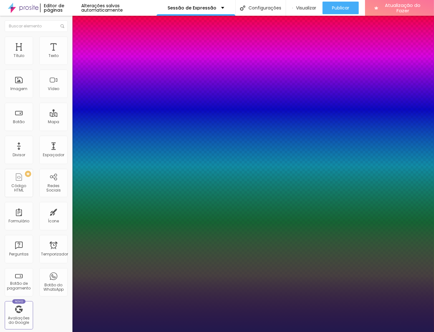
click at [173, 332] on div at bounding box center [217, 332] width 434 height 0
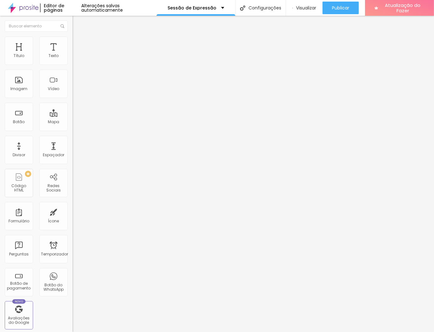
click at [72, 60] on button "button" at bounding box center [76, 57] width 9 height 7
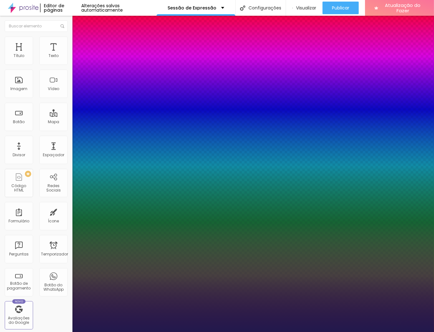
paste input
paste input "FAECE4"
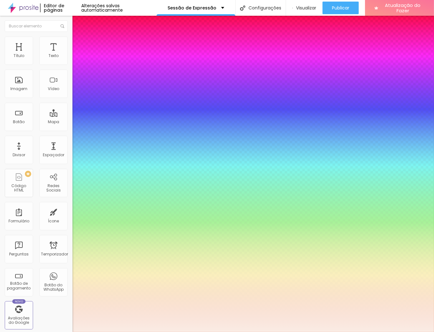
drag, startPoint x: 106, startPoint y: 105, endPoint x: 100, endPoint y: 106, distance: 5.7
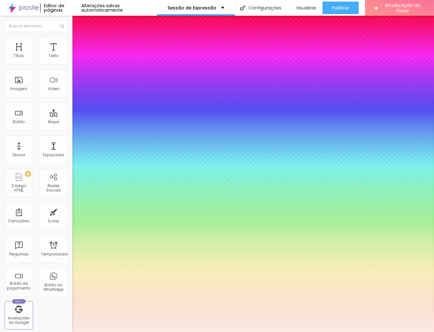
click at [304, 332] on div at bounding box center [217, 332] width 434 height 0
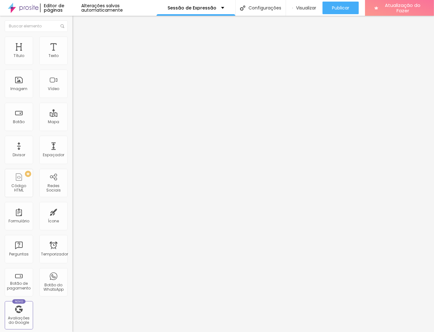
click at [75, 59] on icon "button" at bounding box center [77, 57] width 4 height 4
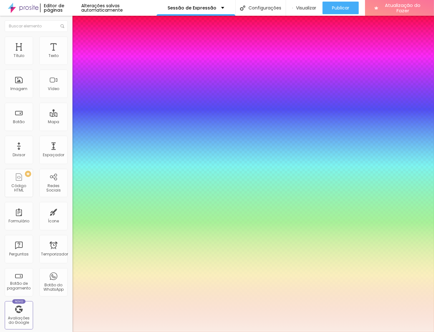
click at [18, 332] on div at bounding box center [217, 332] width 434 height 0
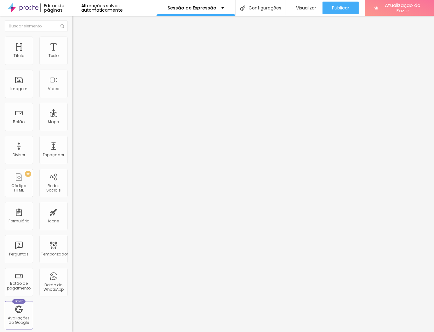
click at [72, 140] on div "Editar nulo Estilo Avançado Tipografia Voltar ao padrão Sombra DESATIVADO Volta…" at bounding box center [108, 174] width 72 height 316
click at [78, 46] on font "Avançado" at bounding box center [88, 46] width 21 height 5
click at [72, 211] on input "range" at bounding box center [92, 213] width 41 height 5
click at [72, 217] on input "156" at bounding box center [85, 220] width 27 height 7
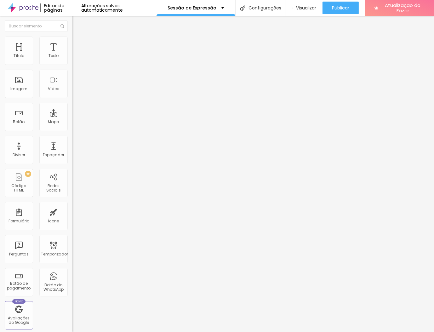
click at [76, 58] on icon "button" at bounding box center [77, 56] width 3 height 3
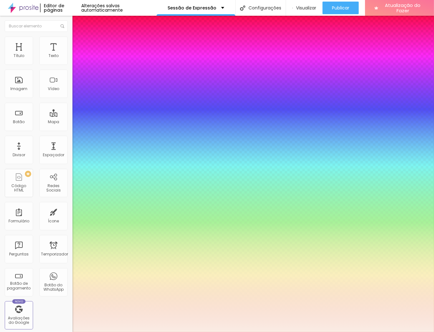
click at [245, 332] on div at bounding box center [217, 332] width 434 height 0
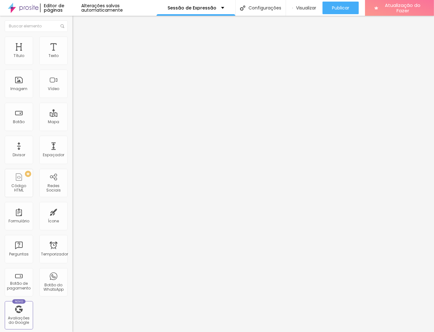
click at [76, 58] on icon "button" at bounding box center [77, 56] width 3 height 3
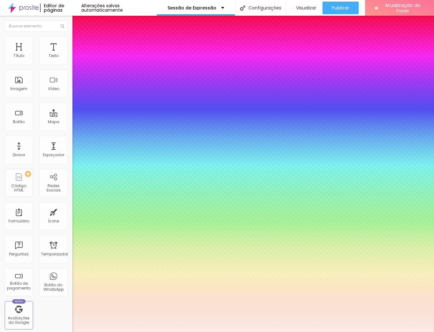
paste input "FF1E0"
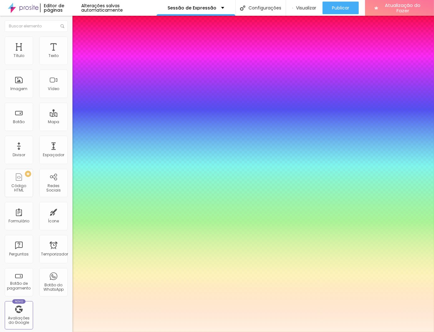
click at [208, 332] on div at bounding box center [217, 332] width 434 height 0
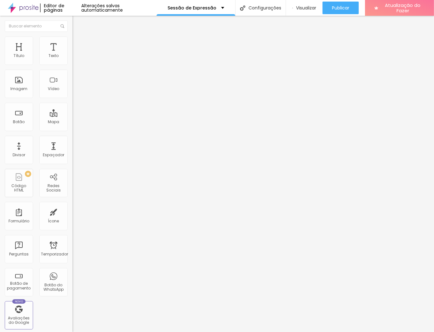
click at [75, 59] on icon "button" at bounding box center [77, 57] width 4 height 4
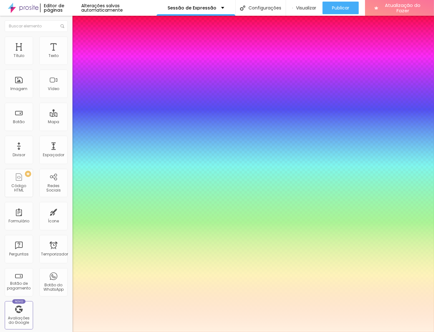
paste input "FAECE4"
click at [32, 332] on div at bounding box center [217, 332] width 434 height 0
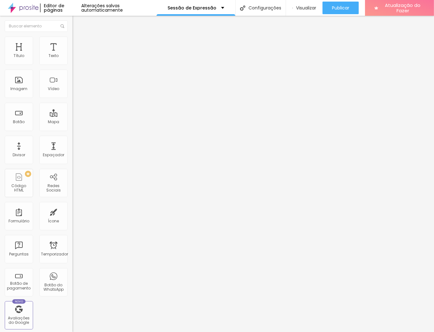
click at [77, 56] on icon "button" at bounding box center [77, 55] width 1 height 1
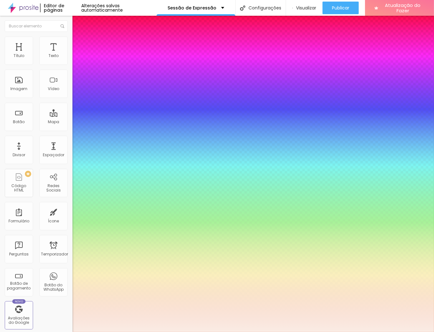
paste input "FFAEE"
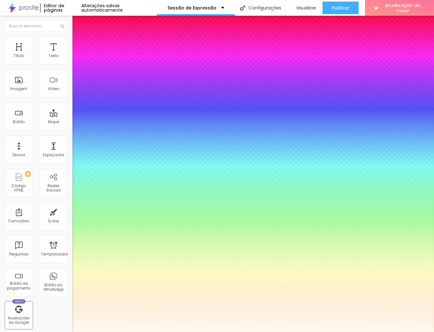
click at [193, 332] on div at bounding box center [217, 332] width 434 height 0
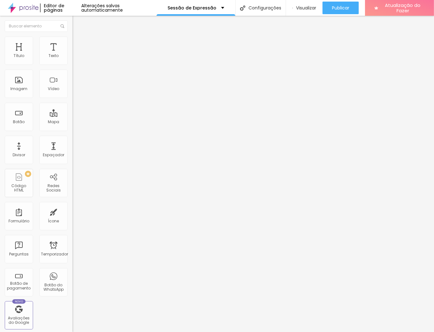
click at [72, 60] on button "button" at bounding box center [76, 57] width 9 height 7
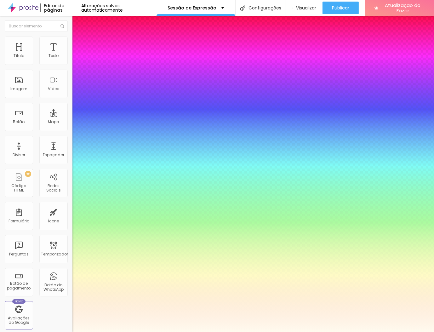
click at [38, 332] on div at bounding box center [217, 332] width 434 height 0
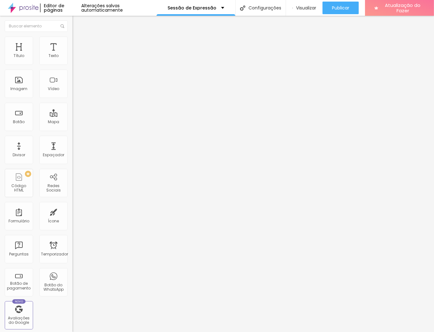
click at [72, 60] on button "button" at bounding box center [76, 57] width 9 height 7
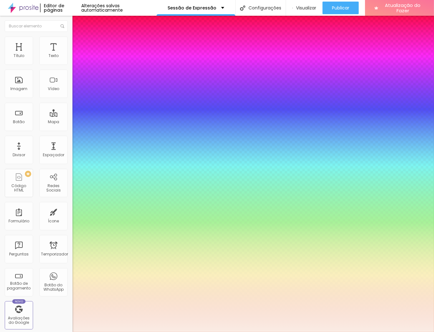
paste input "FFAEE"
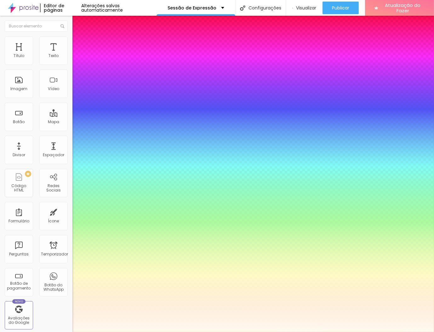
click at [52, 332] on div at bounding box center [217, 332] width 434 height 0
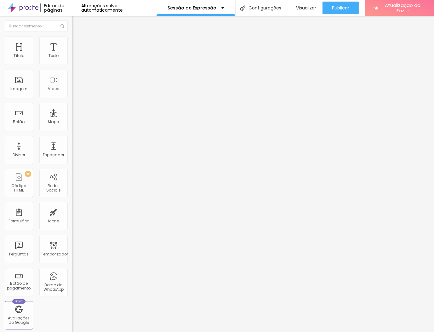
click at [72, 43] on li "Avançado" at bounding box center [108, 40] width 72 height 6
click at [72, 37] on li "Estilo" at bounding box center [108, 33] width 72 height 6
click at [76, 58] on icon "button" at bounding box center [77, 56] width 3 height 3
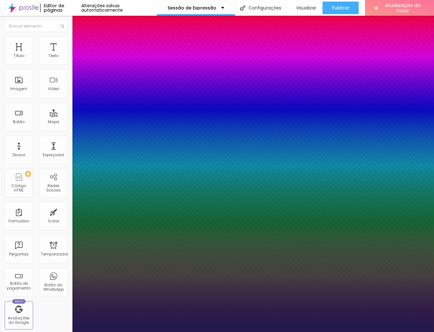
paste input "FFFAEE"
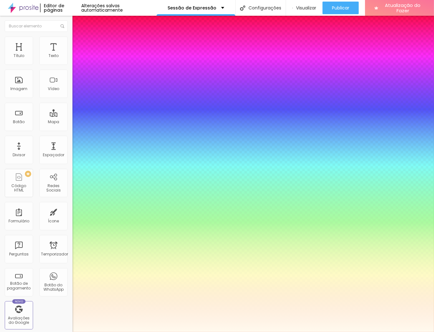
click at [175, 332] on div at bounding box center [217, 332] width 434 height 0
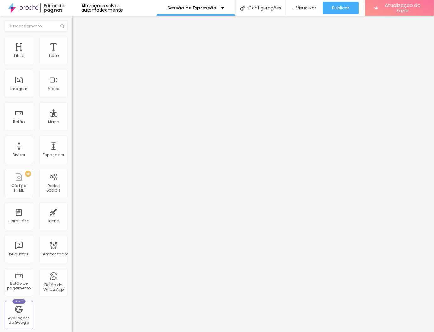
click at [75, 59] on icon "button" at bounding box center [77, 57] width 4 height 4
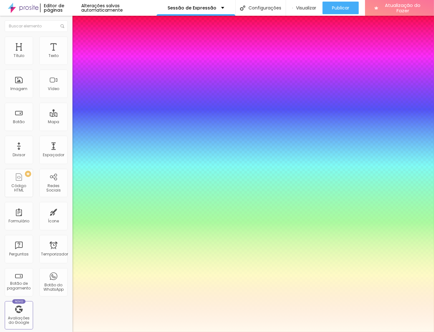
click at [330, 332] on div at bounding box center [217, 332] width 434 height 0
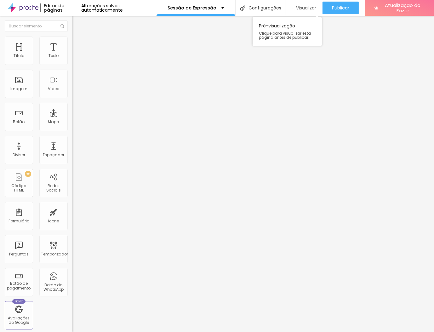
click at [312, 9] on font "Visualizar" at bounding box center [306, 8] width 20 height 6
click at [72, 93] on button "button" at bounding box center [76, 90] width 9 height 7
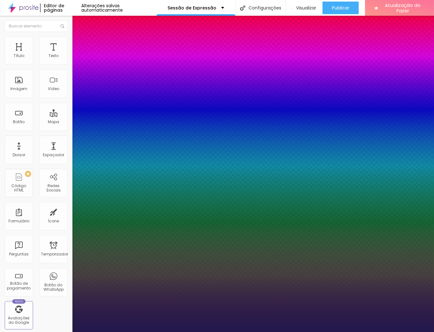
click at [66, 332] on div at bounding box center [217, 332] width 434 height 0
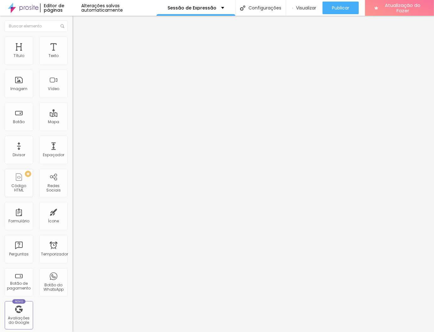
click at [75, 91] on icon "button" at bounding box center [77, 90] width 4 height 4
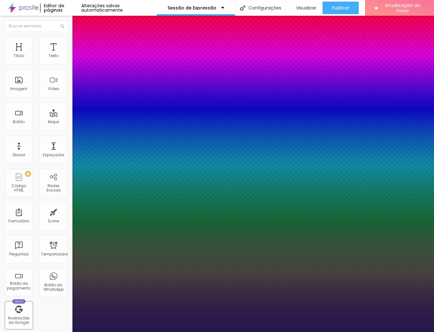
click at [45, 332] on div at bounding box center [217, 332] width 434 height 0
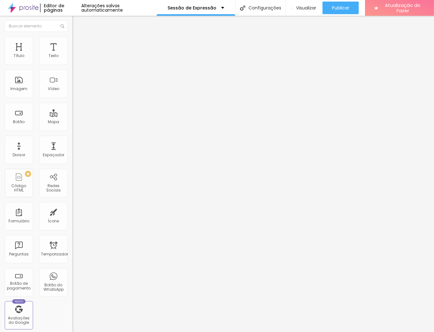
click at [75, 59] on icon "button" at bounding box center [77, 57] width 4 height 4
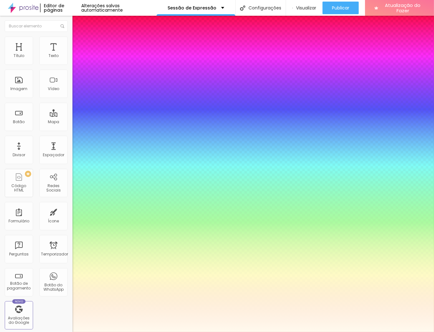
click at [181, 332] on div at bounding box center [217, 332] width 434 height 0
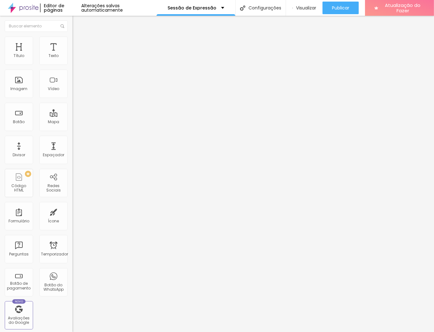
click at [75, 59] on icon "button" at bounding box center [77, 57] width 4 height 4
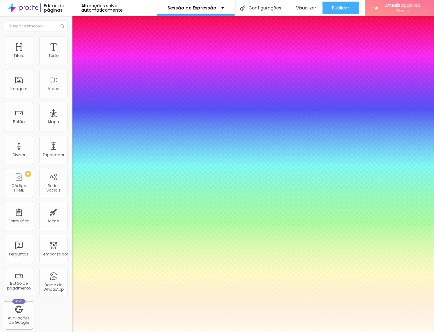
click at [260, 332] on div at bounding box center [217, 332] width 434 height 0
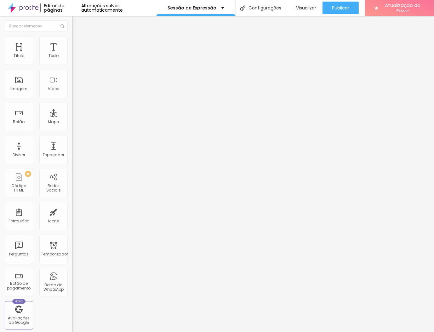
click at [72, 93] on button "button" at bounding box center [76, 90] width 9 height 7
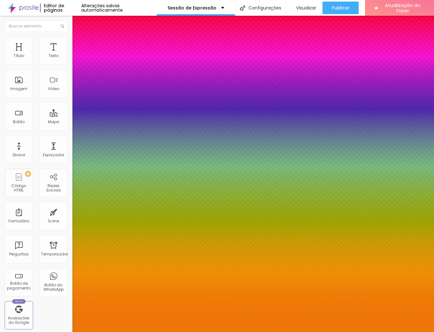
click at [218, 332] on div at bounding box center [217, 332] width 434 height 0
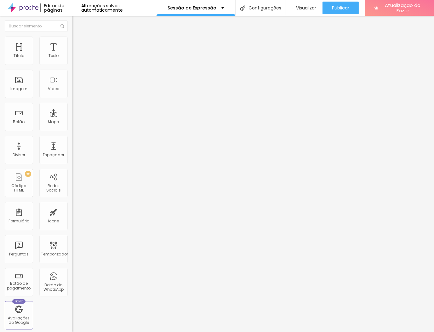
click at [72, 60] on button "button" at bounding box center [76, 57] width 9 height 7
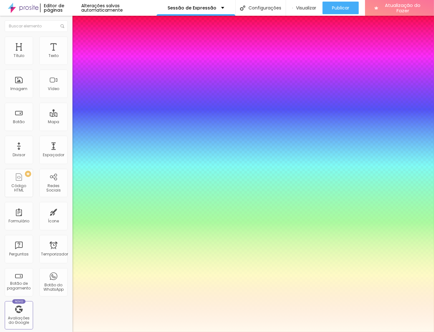
paste input "EE7808"
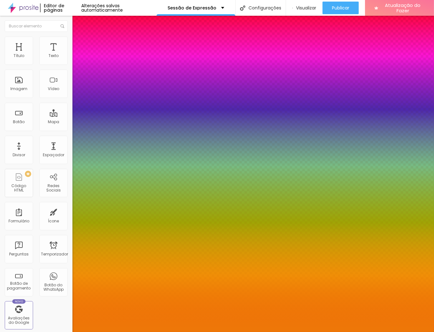
click at [56, 332] on div at bounding box center [217, 332] width 434 height 0
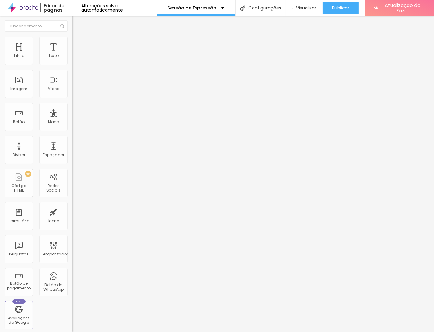
click at [72, 80] on button "button" at bounding box center [76, 78] width 9 height 7
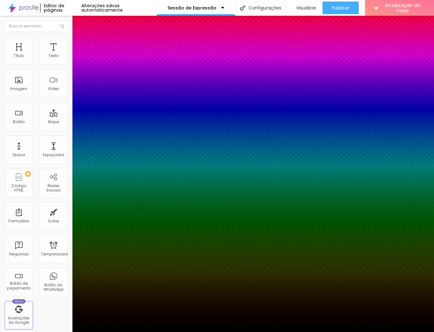
click at [116, 336] on div at bounding box center [217, 336] width 434 height 0
click at [54, 332] on div at bounding box center [217, 332] width 434 height 0
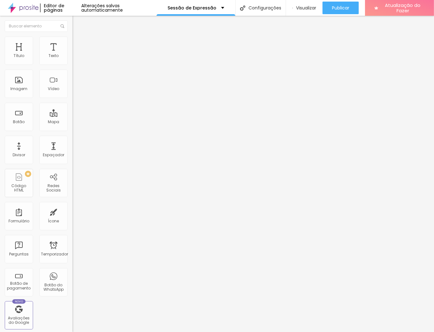
click at [72, 173] on div "Editar nulo Estilo Avançado Tipografia Voltar ao padrão Sombra ATIVO Voltar ao …" at bounding box center [108, 174] width 72 height 316
click at [75, 59] on icon "button" at bounding box center [75, 57] width 1 height 1
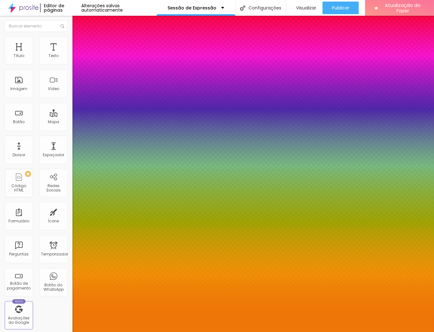
click at [155, 332] on div at bounding box center [217, 332] width 434 height 0
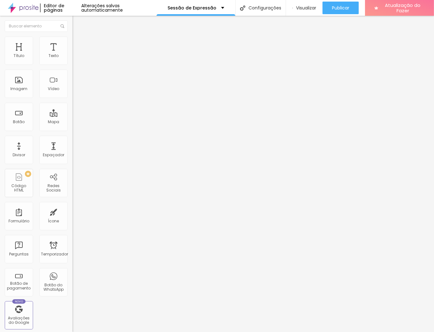
click at [75, 112] on icon "button" at bounding box center [77, 111] width 4 height 4
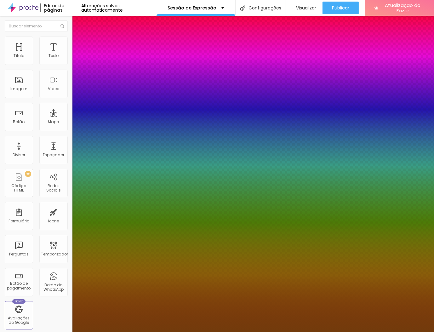
click at [194, 332] on div at bounding box center [217, 332] width 434 height 0
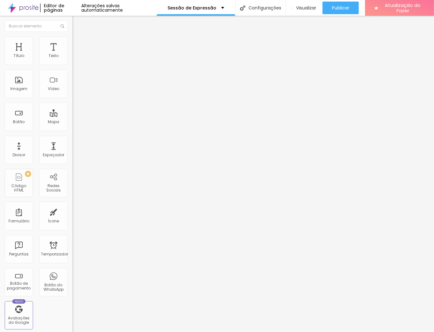
click at [76, 78] on icon "button" at bounding box center [77, 78] width 3 height 3
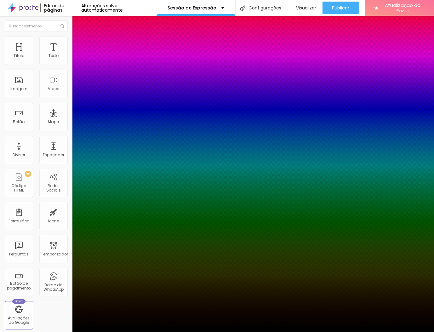
paste input "723B0C"
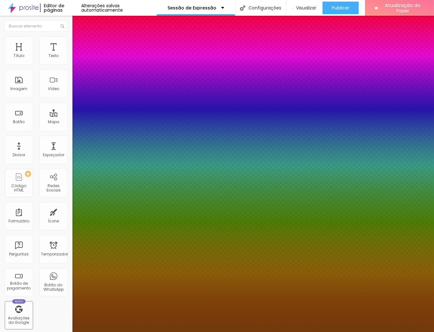
click at [118, 157] on div at bounding box center [217, 166] width 434 height 332
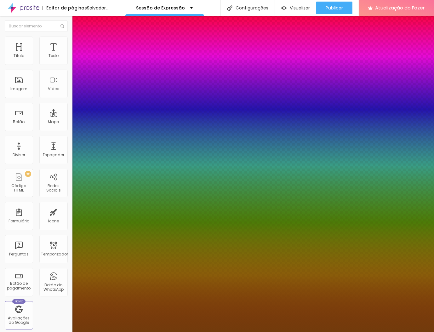
click at [118, 163] on div at bounding box center [217, 166] width 434 height 332
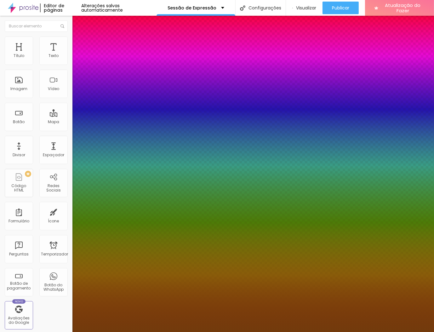
click at [118, 168] on div at bounding box center [217, 166] width 434 height 332
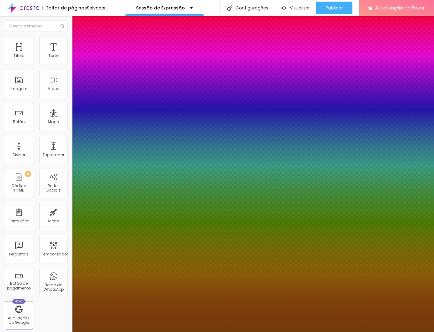
click at [16, 332] on div at bounding box center [217, 332] width 434 height 0
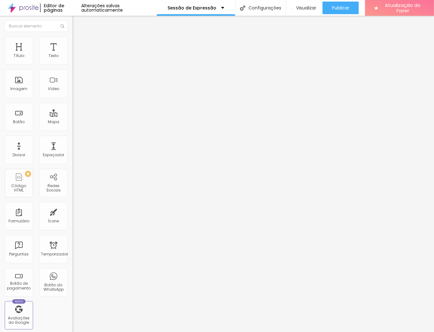
click at [72, 157] on div "Editar nulo Estilo Avançado Tipografia Voltar ao padrão Sombra ATIVO Voltar ao …" at bounding box center [108, 174] width 72 height 316
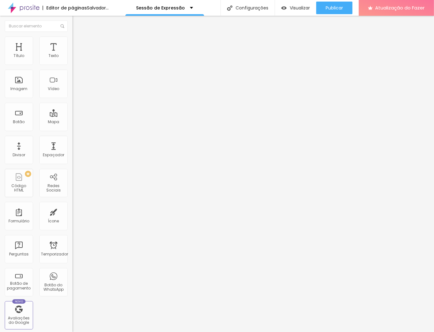
click at [78, 44] on font "Avançado" at bounding box center [88, 46] width 21 height 5
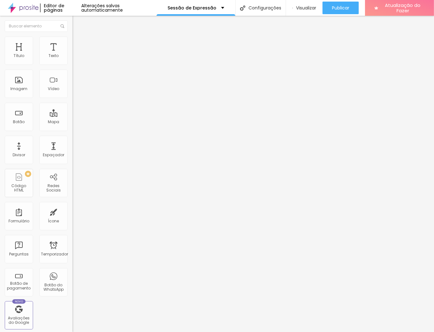
click at [72, 39] on img at bounding box center [75, 40] width 6 height 6
click at [72, 169] on button "button" at bounding box center [76, 172] width 9 height 7
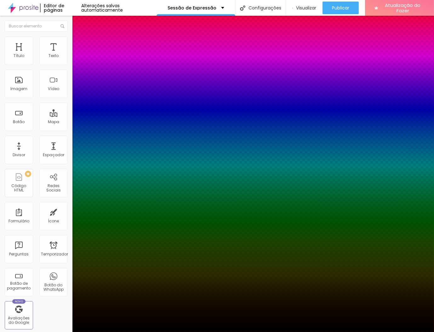
click at [117, 336] on div at bounding box center [217, 336] width 434 height 0
click at [49, 332] on div at bounding box center [217, 332] width 434 height 0
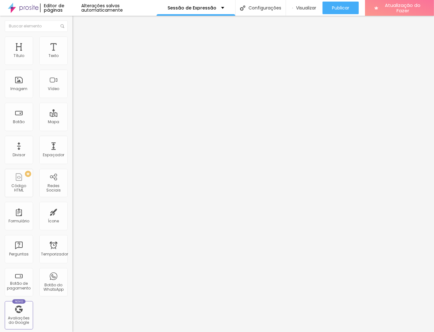
click at [72, 198] on div "Editar nulo Conteúdo Estilo Avançado Tamanho 100 px % 0 Borda arredondada Sombr…" at bounding box center [108, 174] width 72 height 316
click at [72, 41] on li "Estilo" at bounding box center [108, 40] width 72 height 6
click at [75, 170] on icon "button" at bounding box center [77, 172] width 4 height 4
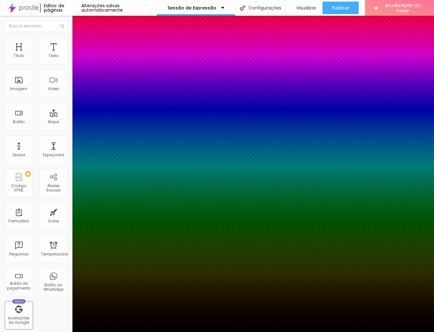
click at [48, 332] on div at bounding box center [217, 332] width 434 height 0
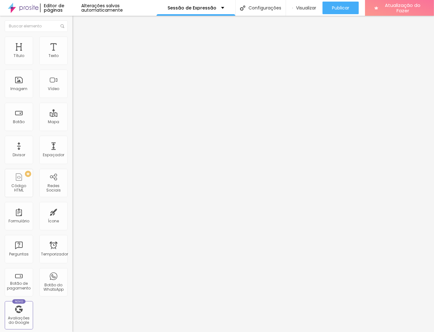
click at [72, 37] on img at bounding box center [75, 40] width 6 height 6
click at [76, 171] on icon "button" at bounding box center [77, 172] width 3 height 3
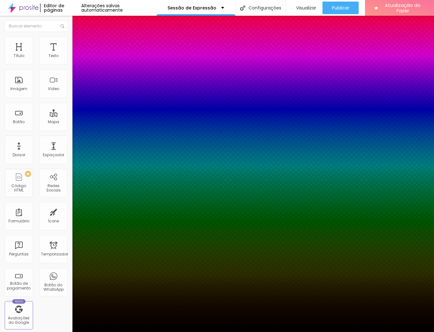
click at [192, 332] on div at bounding box center [217, 332] width 434 height 0
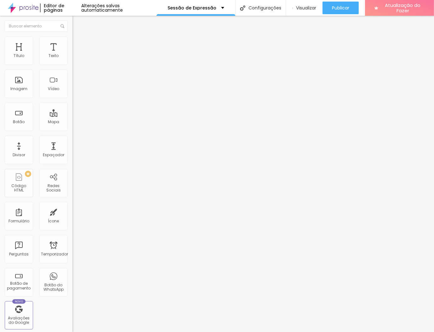
click at [72, 39] on img at bounding box center [75, 40] width 6 height 6
click at [75, 170] on icon "button" at bounding box center [77, 172] width 4 height 4
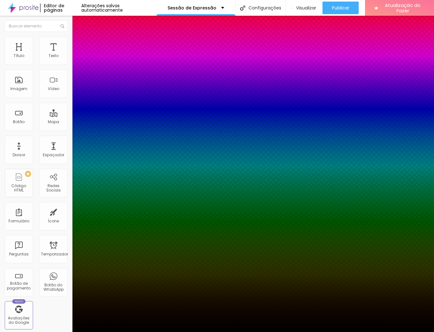
click at [241, 332] on div at bounding box center [217, 332] width 434 height 0
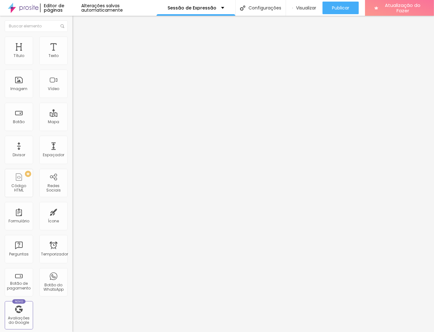
click at [78, 43] on font "Estilo" at bounding box center [83, 40] width 10 height 5
click at [72, 43] on img at bounding box center [75, 46] width 6 height 6
click at [72, 36] on img at bounding box center [75, 33] width 6 height 6
click at [72, 39] on li "Estilo" at bounding box center [108, 40] width 72 height 6
click at [78, 44] on font "Avançado" at bounding box center [88, 46] width 21 height 5
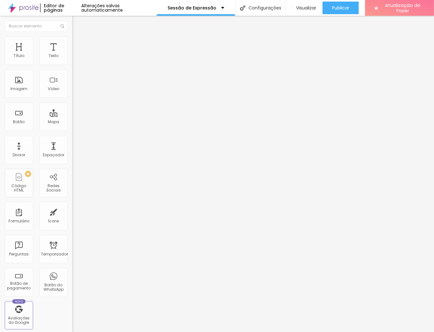
click at [72, 38] on img at bounding box center [75, 40] width 6 height 6
click at [75, 170] on icon "button" at bounding box center [77, 172] width 4 height 4
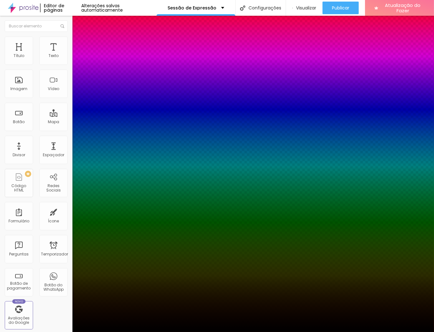
click at [218, 332] on div at bounding box center [217, 332] width 434 height 0
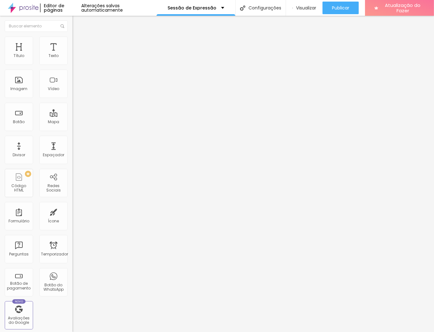
click at [72, 42] on ul "Conteúdo Estilo Avançado" at bounding box center [108, 39] width 72 height 19
click at [72, 42] on li "Estilo" at bounding box center [108, 40] width 72 height 6
click at [75, 170] on icon "button" at bounding box center [77, 172] width 4 height 4
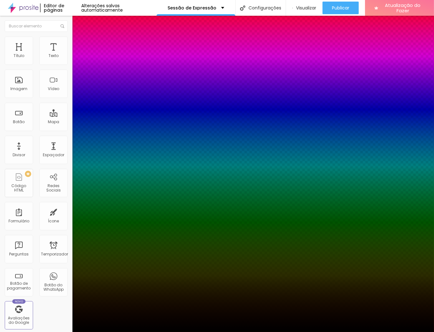
click at [203, 332] on div at bounding box center [217, 332] width 434 height 0
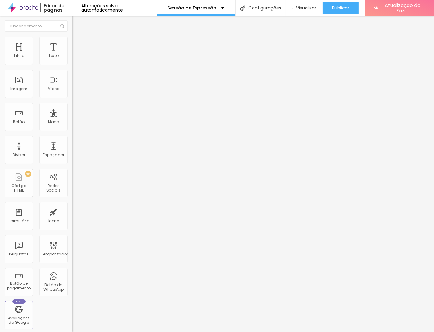
click at [72, 40] on li "Estilo" at bounding box center [108, 40] width 72 height 6
click at [75, 170] on icon "button" at bounding box center [77, 172] width 4 height 4
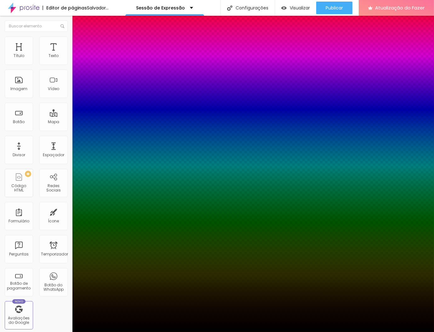
click at [54, 332] on div at bounding box center [217, 332] width 434 height 0
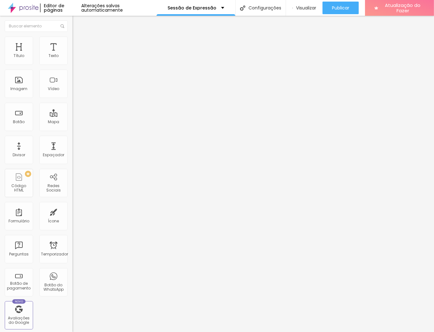
click at [78, 43] on font "Estilo" at bounding box center [83, 40] width 10 height 5
click at [75, 170] on icon "button" at bounding box center [77, 172] width 4 height 4
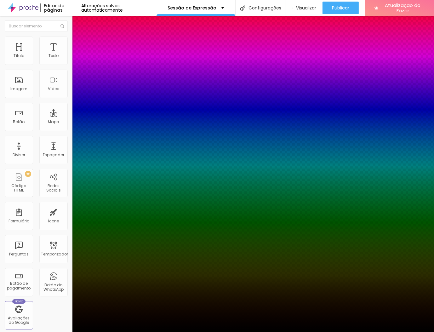
click at [116, 336] on div at bounding box center [217, 336] width 434 height 0
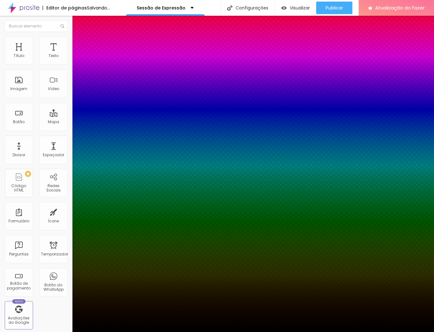
click at [346, 332] on div at bounding box center [217, 332] width 434 height 0
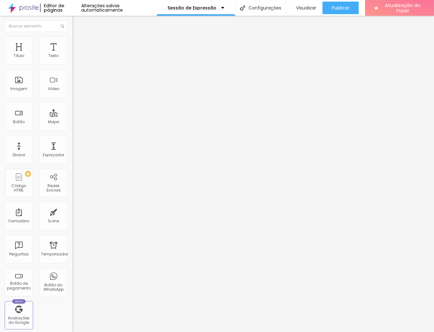
click at [72, 43] on img at bounding box center [75, 46] width 6 height 6
click at [78, 43] on font "Estilo" at bounding box center [83, 40] width 10 height 5
click at [76, 171] on icon "button" at bounding box center [77, 172] width 3 height 3
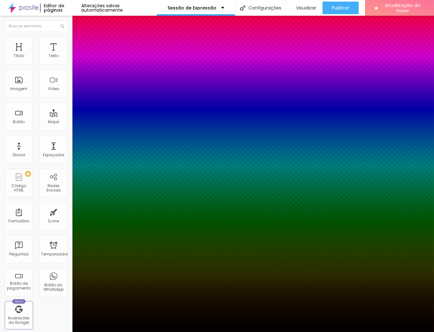
click at [114, 336] on div at bounding box center [217, 336] width 434 height 0
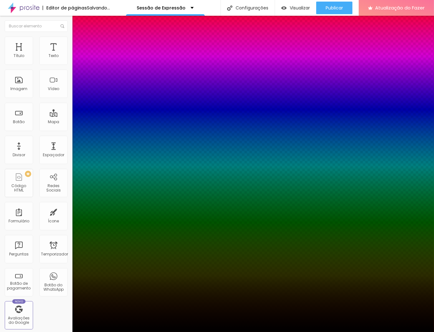
click at [117, 332] on div at bounding box center [217, 332] width 434 height 0
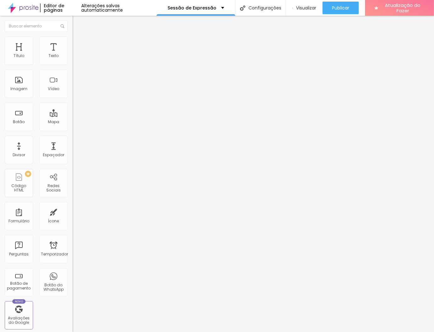
click at [72, 40] on li "Estilo" at bounding box center [108, 40] width 72 height 6
click at [76, 171] on icon "button" at bounding box center [77, 172] width 3 height 3
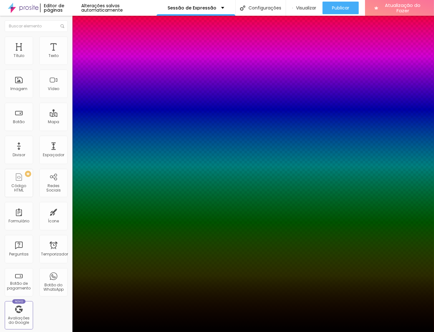
click at [117, 336] on div at bounding box center [217, 336] width 434 height 0
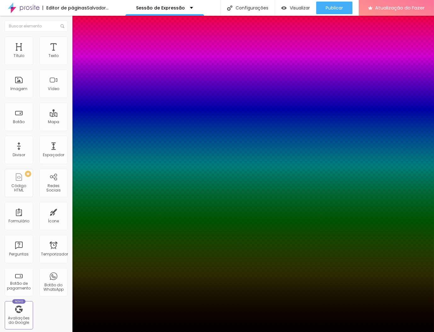
click at [275, 332] on div at bounding box center [217, 332] width 434 height 0
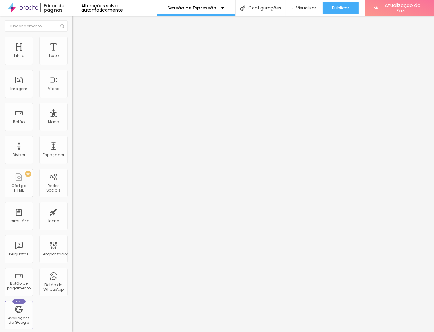
click at [78, 43] on font "Estilo" at bounding box center [83, 40] width 10 height 5
click at [72, 169] on button "button" at bounding box center [76, 172] width 9 height 7
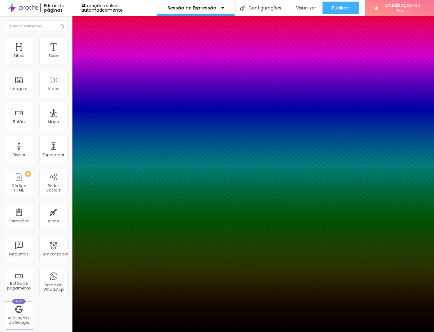
click at [115, 336] on div at bounding box center [217, 336] width 434 height 0
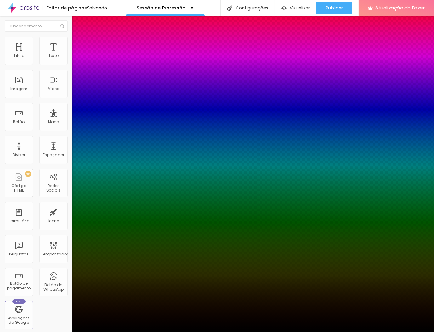
click at [345, 332] on div at bounding box center [217, 332] width 434 height 0
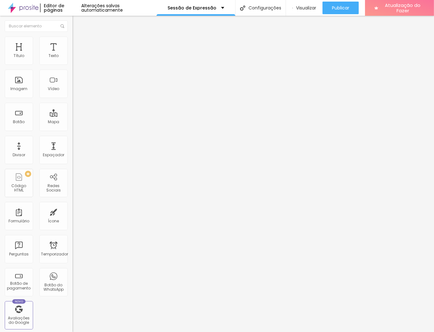
click at [72, 42] on li "Estilo" at bounding box center [108, 40] width 72 height 6
click at [72, 169] on button "button" at bounding box center [76, 172] width 9 height 7
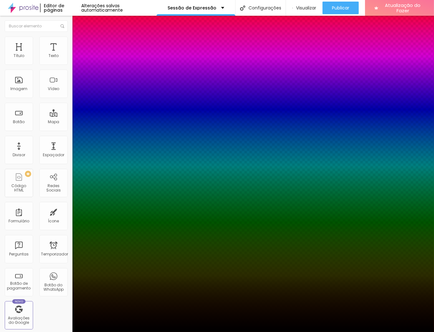
click at [115, 336] on div at bounding box center [217, 336] width 434 height 0
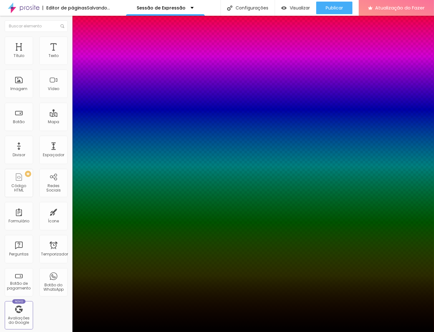
click at [42, 332] on div at bounding box center [217, 332] width 434 height 0
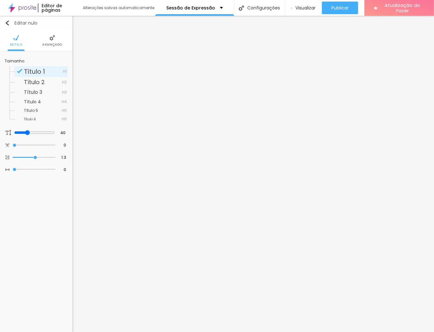
click at [8, 24] on img "button" at bounding box center [7, 22] width 5 height 5
click at [66, 211] on div "Editar nulo Estilo Avançado Tamanho Título 1 H1 Título 2 H2 Título 3 H3 Título …" at bounding box center [36, 174] width 72 height 316
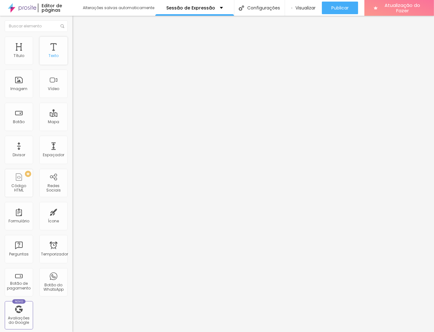
click at [39, 65] on div "Texto" at bounding box center [53, 51] width 28 height 28
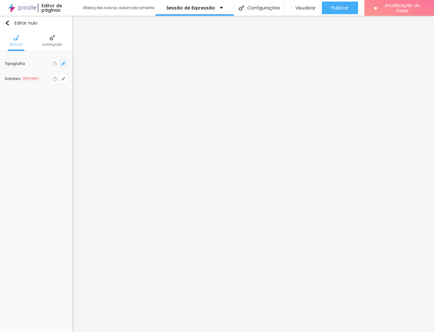
click at [65, 63] on icon "button" at bounding box center [63, 64] width 4 height 4
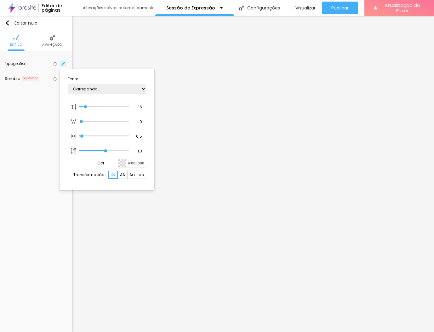
type input "1"
click at [167, 158] on div at bounding box center [217, 166] width 434 height 332
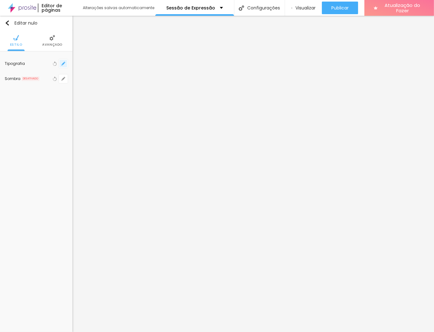
click at [66, 63] on button "button" at bounding box center [63, 63] width 9 height 9
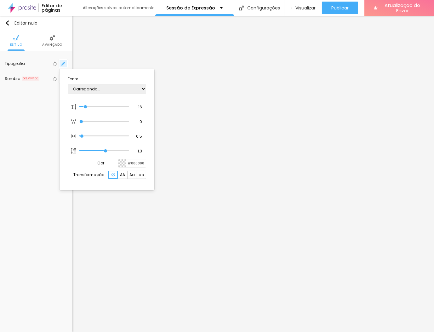
type input "1"
click at [143, 88] on select "AbrilFatface-Regular Actor-Regular Alegreya AlegreyaBlack [PERSON_NAME] Allan-R…" at bounding box center [107, 89] width 78 height 10
select select "PlayfairDisplayBlack"
click at [68, 84] on select "AbrilFatface-Regular Actor-Regular Alegreya AlegreyaBlack [PERSON_NAME] Allan-R…" at bounding box center [107, 89] width 78 height 10
click at [138, 162] on input "#000000" at bounding box center [136, 163] width 20 height 8
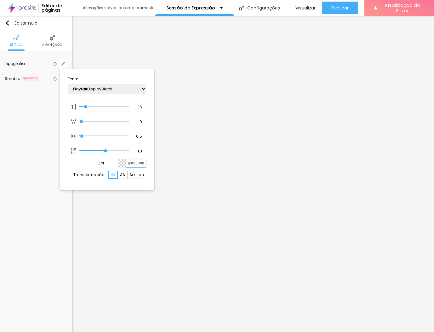
click at [138, 162] on input "#000000" at bounding box center [136, 163] width 20 height 8
paste input "FF7C"
type input "1"
type input "#FF7C00"
type input "1"
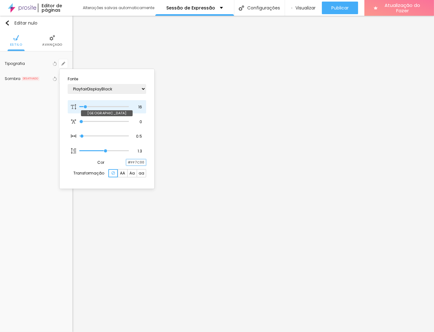
type input "#FF7C00"
type input "46"
type input "1"
type input "46"
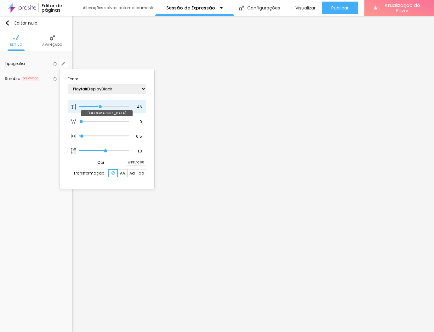
click at [100, 105] on input "range" at bounding box center [103, 106] width 49 height 3
type input "1"
type input "35"
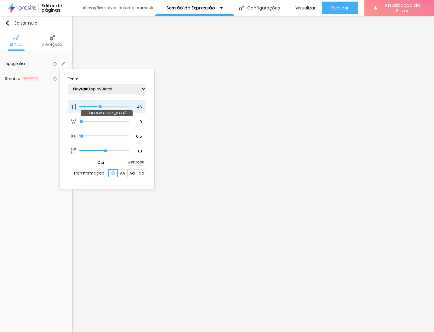
type input "1"
type input "35"
click at [94, 107] on input "range" at bounding box center [103, 106] width 49 height 3
type input "1"
click at [161, 211] on div at bounding box center [217, 166] width 434 height 332
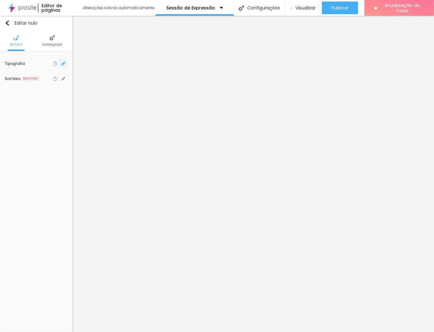
click at [66, 60] on button "button" at bounding box center [63, 63] width 9 height 9
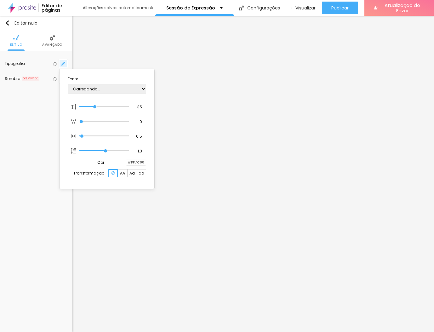
type input "1"
click at [138, 105] on input "35" at bounding box center [137, 107] width 11 height 6
type input "36"
type input "1"
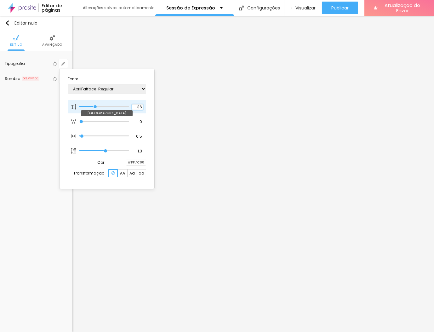
type input "37"
type input "1"
type input "38"
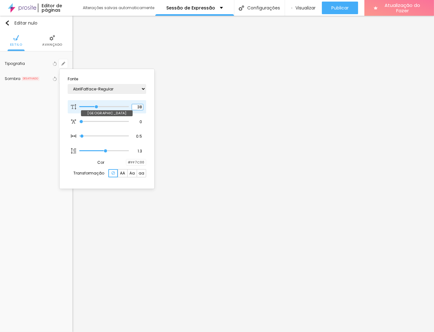
type input "1"
type input "39"
type input "1"
click at [242, 156] on div at bounding box center [217, 166] width 434 height 332
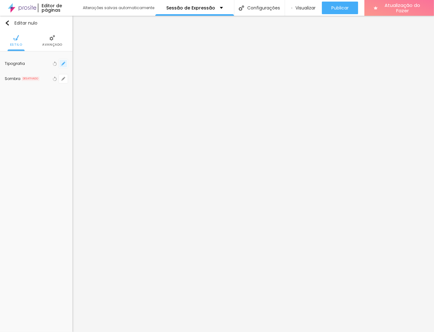
click at [63, 65] on icon "button" at bounding box center [63, 64] width 4 height 4
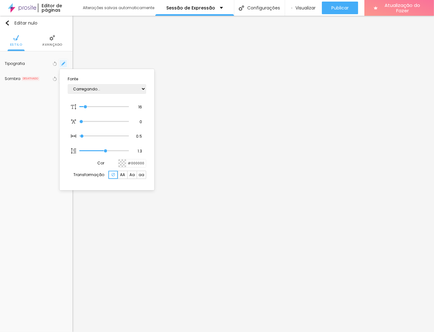
type input "1"
click at [143, 89] on select "AbrilFatface-Regular Actor-Regular Alegreya AlegreyaBlack [PERSON_NAME] Allan-R…" at bounding box center [107, 89] width 78 height 10
select select "PlayfairDisplayBlack"
click at [68, 84] on select "AbrilFatface-Regular Actor-Regular Alegreya AlegreyaBlack [PERSON_NAME] Allan-R…" at bounding box center [107, 89] width 78 height 10
click at [138, 105] on input "16" at bounding box center [137, 107] width 11 height 6
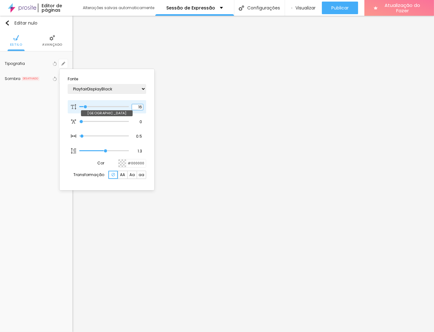
type input "1"
type input "15"
type input "1"
type input "16"
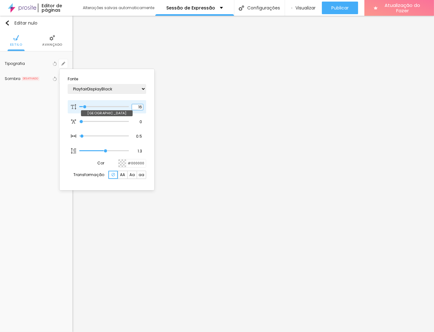
type input "16"
type input "1"
type input "17"
type input "1"
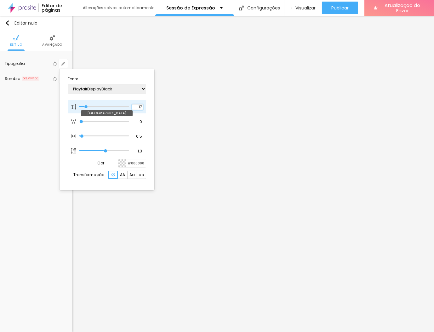
type input "18"
type input "1"
type input "19"
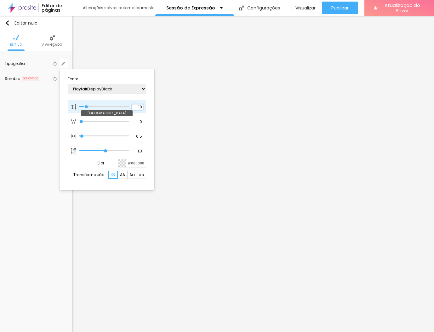
type input "1"
type input "20"
type input "1"
type input "21"
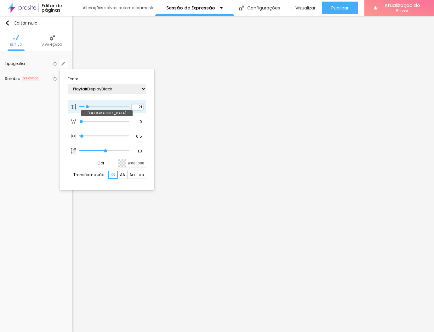
type input "21"
type input "1"
type input "22"
type input "1"
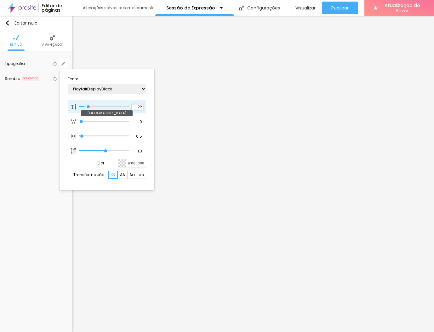
type input "23"
type input "1"
type input "24"
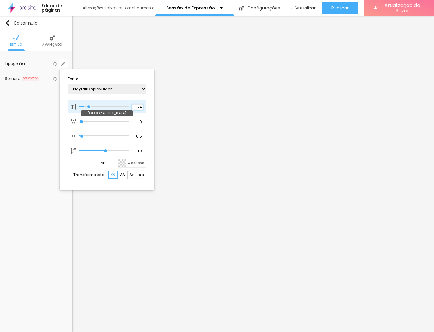
type input "1"
type input "25"
type input "1"
type input "26"
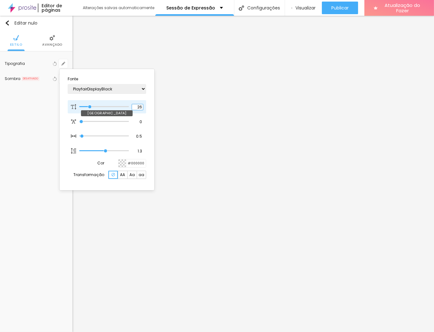
type input "26"
type input "1"
type input "27"
type input "1"
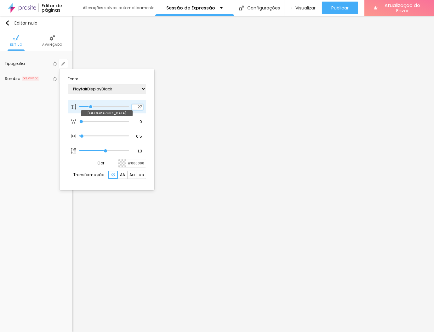
type input "28"
type input "1"
type input "29"
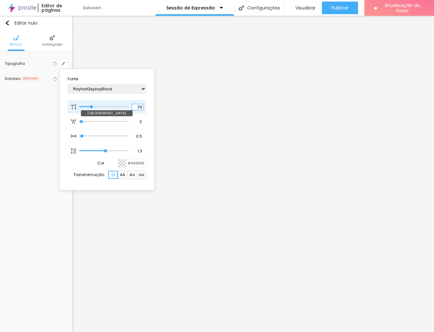
type input "1"
type input "30"
type input "1"
type input "31"
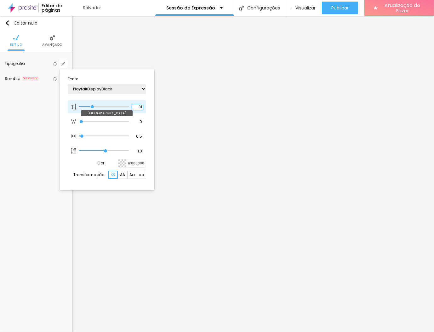
type input "31"
type input "1"
type input "32"
type input "1"
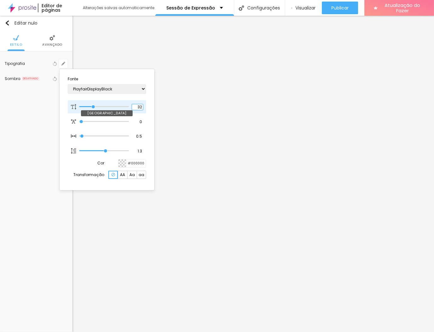
type input "33"
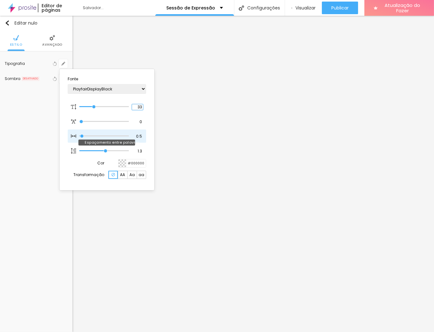
type input "1"
click at [8, 183] on div at bounding box center [217, 166] width 434 height 332
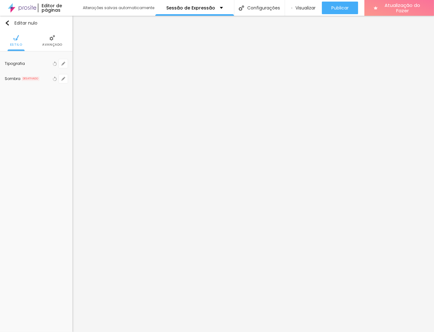
click at [8, 183] on div "Editar nulo Estilo Avançado Tipografia Voltar ao padrão Sombra DESATIVADO Volta…" at bounding box center [36, 174] width 72 height 316
click at [51, 44] on font "Avançado" at bounding box center [52, 44] width 20 height 5
click at [54, 39] on img at bounding box center [52, 38] width 6 height 6
click at [52, 47] on li "Avançado" at bounding box center [52, 40] width 20 height 21
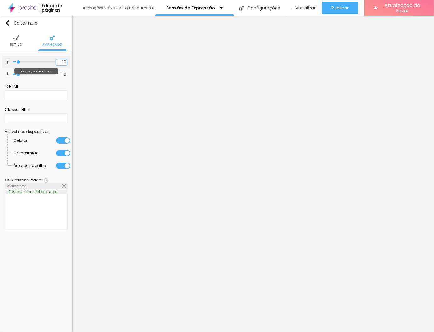
click at [61, 64] on input "10" at bounding box center [61, 62] width 11 height 6
type input "30"
type input "0"
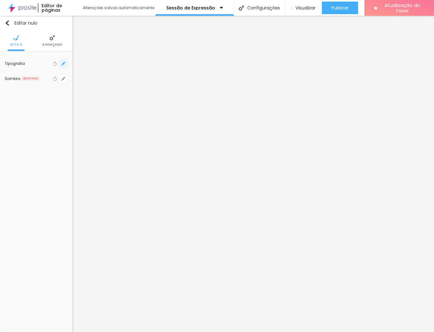
click at [63, 63] on icon "button" at bounding box center [63, 63] width 3 height 3
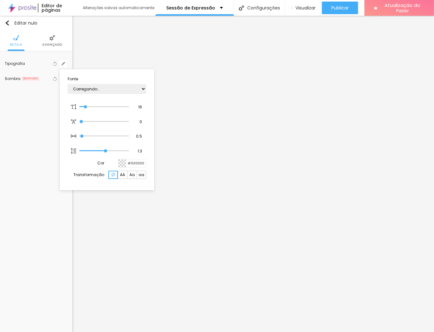
type input "1"
click at [142, 86] on select "AbrilFatface-Regular Actor-Regular Alegreya AlegreyaBlack [PERSON_NAME] Allan-R…" at bounding box center [107, 89] width 78 height 10
select select "PlayfairDisplay"
click at [68, 84] on select "AbrilFatface-Regular Actor-Regular Alegreya AlegreyaBlack [PERSON_NAME] Allan-R…" at bounding box center [107, 89] width 78 height 10
type input "1"
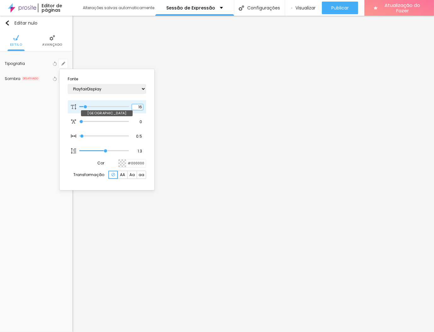
click at [139, 108] on input "16" at bounding box center [137, 107] width 11 height 6
type input "17"
type input "1"
type input "18"
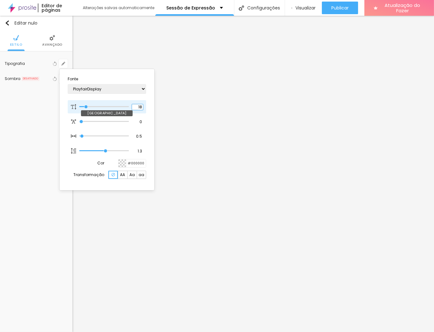
type input "18"
type input "1"
type input "19"
type input "1"
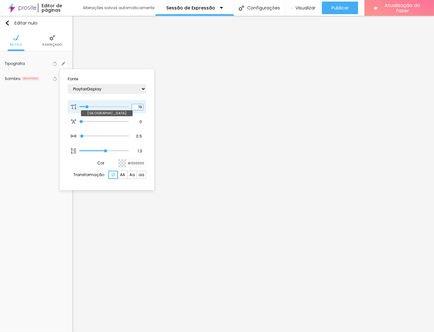
type input "20"
type input "1"
type input "21"
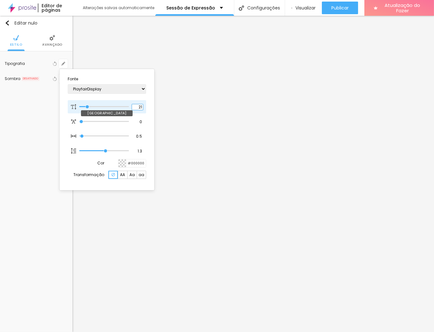
type input "1"
type input "20"
type input "1"
type input "21"
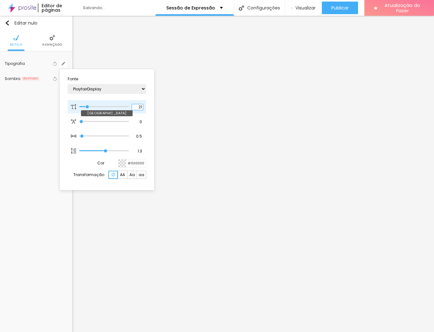
type input "21"
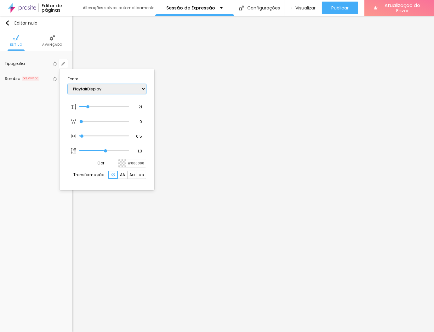
click at [143, 87] on select "AbrilFatface-Regular Actor-Regular Alegreya AlegreyaBlack [PERSON_NAME] Allan-R…" at bounding box center [107, 89] width 78 height 10
type input "1"
select select "PlayfairDisplayBlack"
click at [68, 84] on select "AbrilFatface-Regular Actor-Regular Alegreya AlegreyaBlack [PERSON_NAME] Allan-R…" at bounding box center [107, 89] width 78 height 10
type input "1"
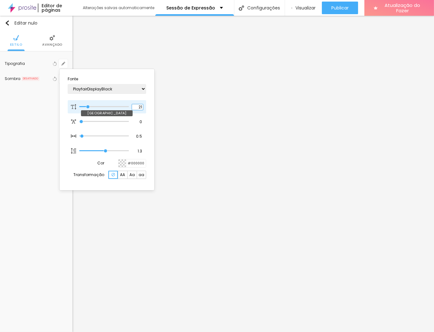
click at [140, 108] on input "21" at bounding box center [137, 107] width 11 height 6
type input "20"
type input "1"
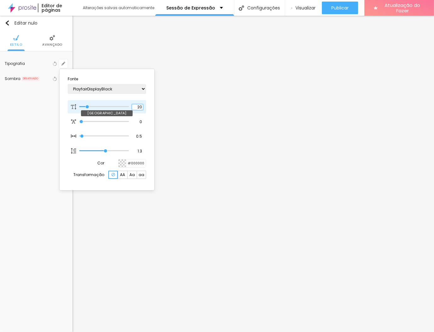
type input "19"
type input "1"
type input "18"
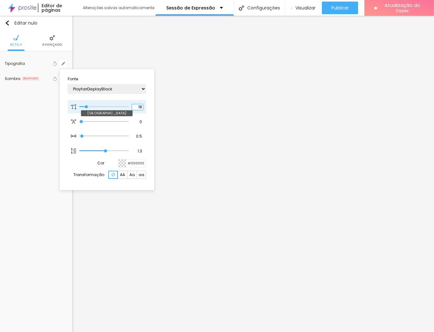
type input "1"
type input "19"
type input "1"
click at [180, 81] on div at bounding box center [217, 166] width 434 height 332
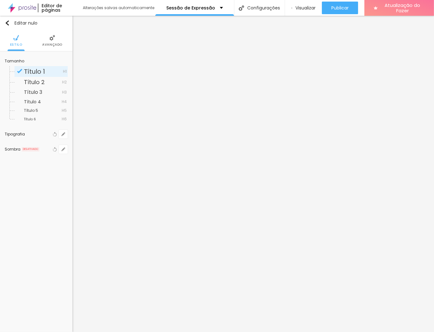
click at [55, 50] on li "Avançado" at bounding box center [52, 40] width 20 height 21
click at [49, 48] on li "Avançado" at bounding box center [52, 40] width 20 height 21
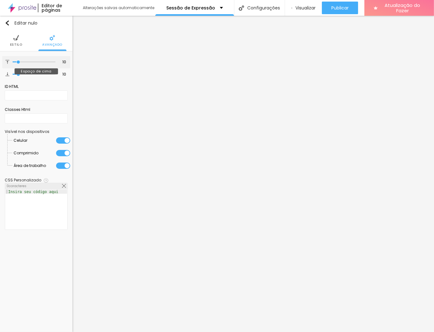
type input "3"
type input "1"
type input "0"
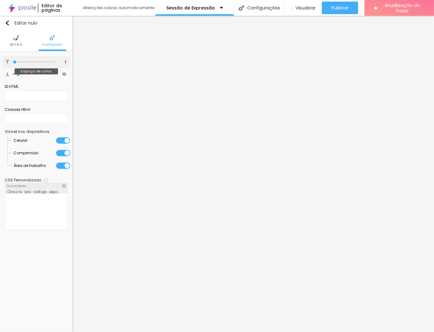
type input "0"
drag, startPoint x: 19, startPoint y: 61, endPoint x: 6, endPoint y: 64, distance: 12.6
type input "0"
click at [13, 64] on input "range" at bounding box center [34, 61] width 43 height 3
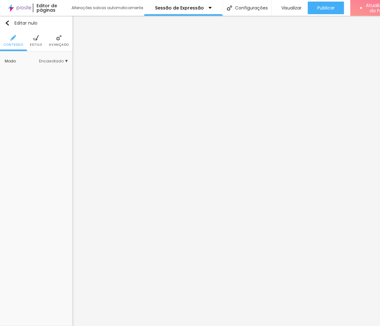
click at [41, 47] on font "Estilo" at bounding box center [36, 44] width 12 height 5
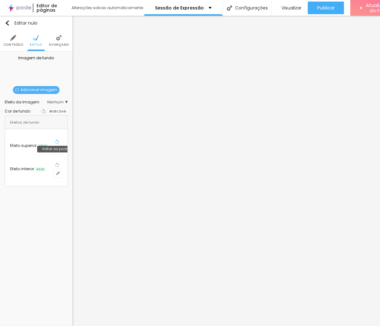
click at [55, 141] on icon "button" at bounding box center [57, 141] width 4 height 4
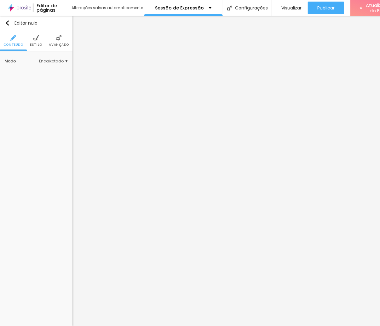
click at [33, 40] on img at bounding box center [36, 38] width 6 height 6
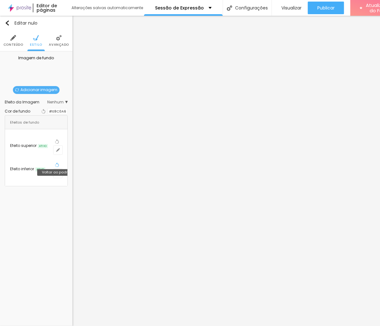
click at [56, 162] on icon "button" at bounding box center [57, 164] width 4 height 4
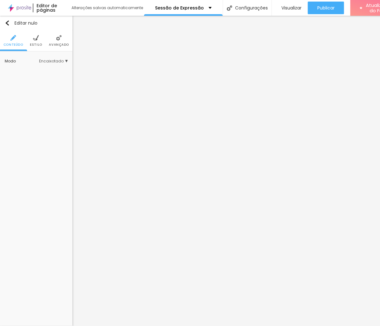
click at [56, 42] on font "Avançado" at bounding box center [59, 44] width 20 height 5
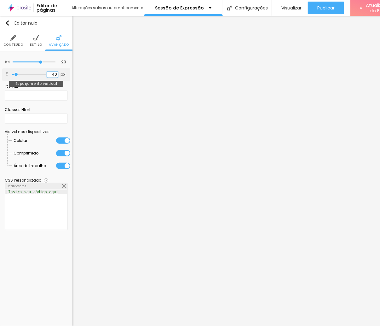
drag, startPoint x: 51, startPoint y: 73, endPoint x: 57, endPoint y: 75, distance: 6.4
click at [57, 75] on input "40" at bounding box center [52, 74] width 11 height 6
type input "2"
type input "20"
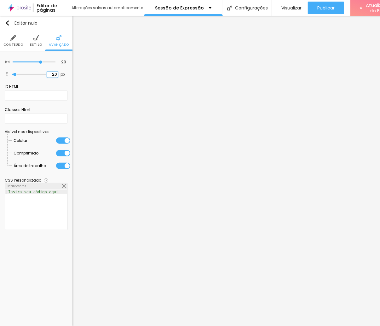
type input "20"
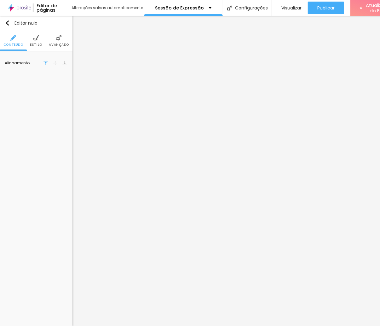
scroll to position [0, 24]
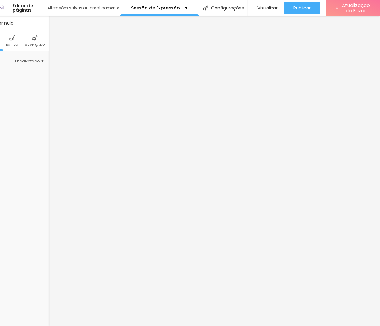
click at [37, 45] on font "Avançado" at bounding box center [35, 44] width 20 height 5
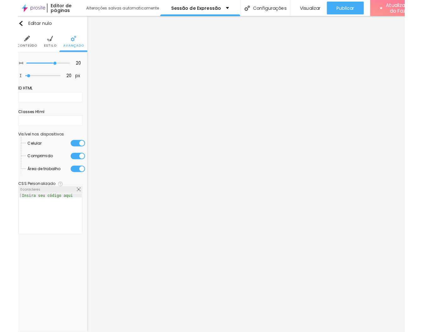
scroll to position [0, 0]
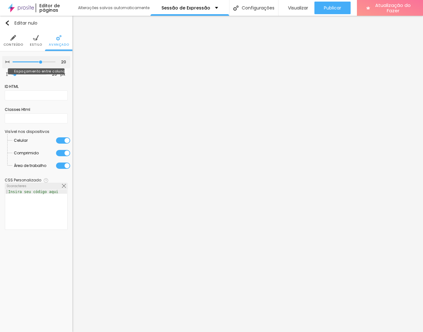
type input "0"
click at [17, 62] on input "range" at bounding box center [34, 61] width 43 height 3
type input "5"
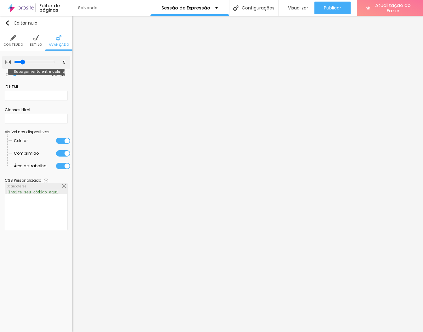
click at [23, 62] on input "range" at bounding box center [34, 62] width 41 height 5
type input "10"
click at [28, 61] on input "range" at bounding box center [34, 61] width 43 height 3
type input "15"
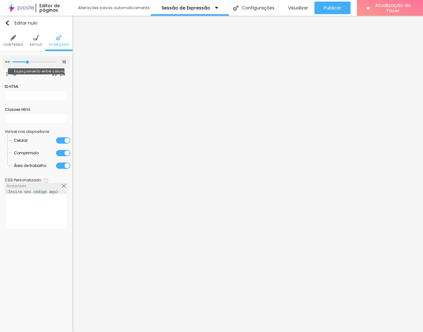
type input "15"
click at [35, 61] on input "range" at bounding box center [34, 61] width 43 height 3
type input "20"
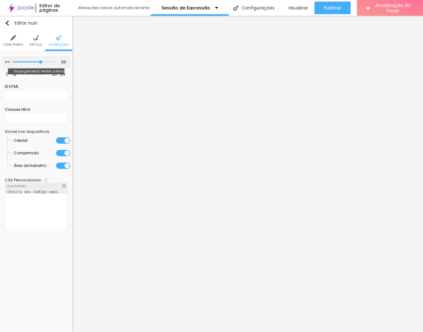
click at [40, 61] on input "range" at bounding box center [34, 61] width 43 height 3
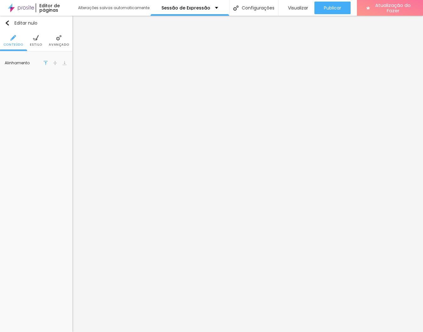
click at [36, 41] on li "Estilo" at bounding box center [36, 40] width 12 height 21
click at [58, 39] on img at bounding box center [59, 38] width 6 height 6
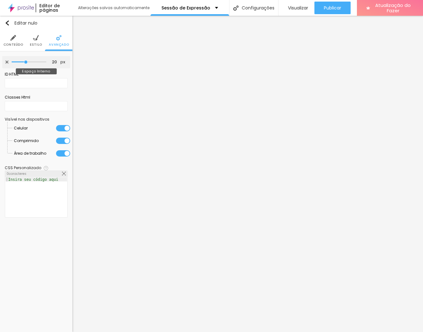
type input "5"
click at [17, 61] on input "range" at bounding box center [29, 61] width 35 height 3
click at [11, 61] on div "5 px Espaço Interno" at bounding box center [36, 62] width 68 height 12
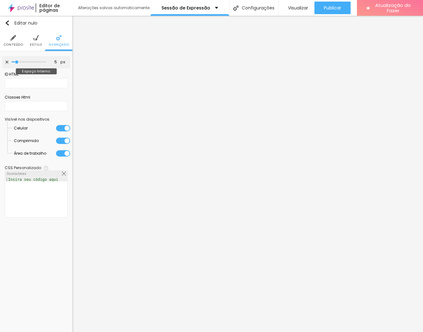
type input "0"
click at [13, 62] on input "range" at bounding box center [29, 61] width 35 height 3
click at [33, 39] on img at bounding box center [36, 38] width 6 height 6
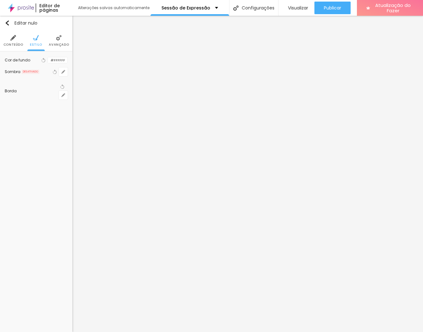
click at [11, 38] on img at bounding box center [13, 38] width 6 height 6
click at [34, 38] on img at bounding box center [36, 38] width 6 height 6
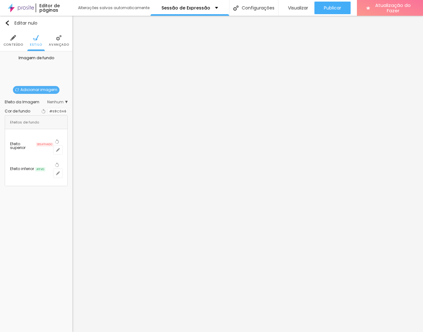
click at [56, 42] on li "Avançado" at bounding box center [59, 40] width 20 height 21
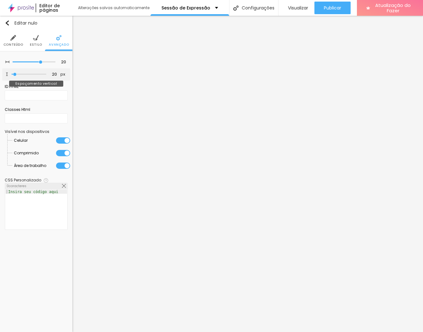
type input "18"
type input "1"
type input "0"
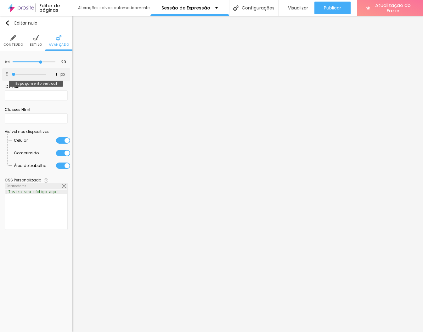
type input "0"
drag, startPoint x: 16, startPoint y: 75, endPoint x: 11, endPoint y: 75, distance: 4.7
type input "0"
click at [12, 75] on input "range" at bounding box center [29, 74] width 35 height 3
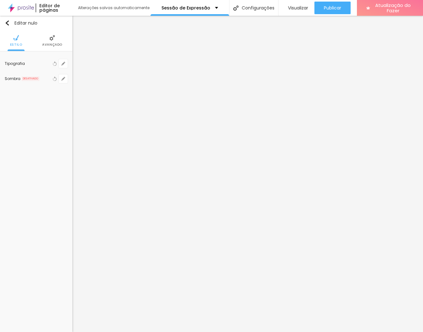
click at [48, 40] on li "Avançado" at bounding box center [52, 40] width 20 height 21
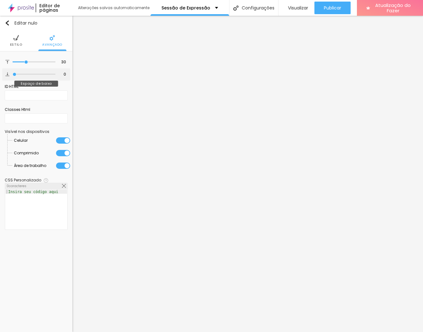
type input "34"
click at [27, 74] on input "range" at bounding box center [34, 74] width 43 height 3
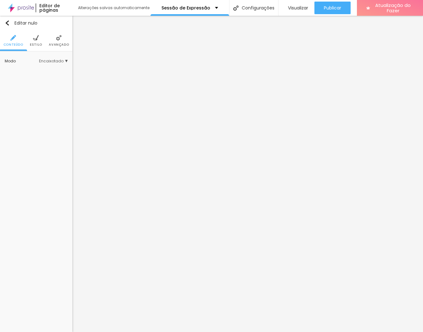
click at [60, 38] on img at bounding box center [59, 38] width 6 height 6
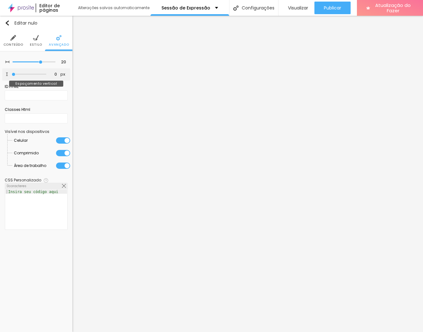
type input "232"
click at [28, 73] on input "range" at bounding box center [29, 74] width 41 height 5
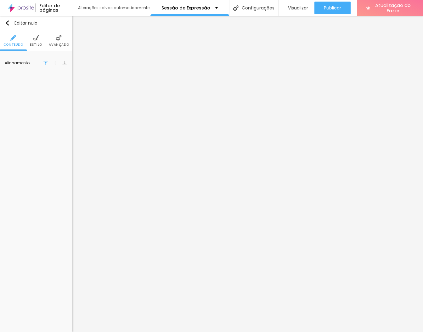
click at [40, 38] on li "Estilo" at bounding box center [36, 40] width 12 height 21
click at [60, 89] on icon "button" at bounding box center [62, 86] width 4 height 4
click at [62, 43] on font "Avançado" at bounding box center [59, 44] width 20 height 5
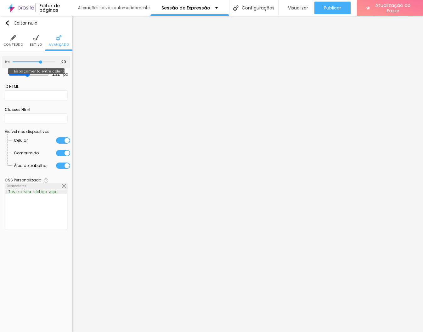
type input "15"
type input "10"
type input "5"
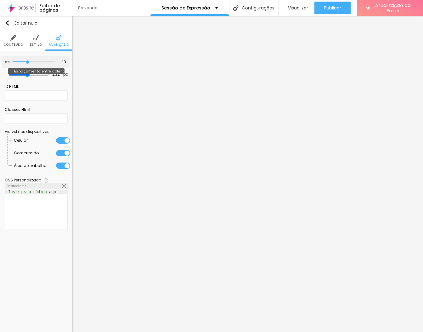
type input "5"
type input "0"
drag, startPoint x: 42, startPoint y: 61, endPoint x: -1, endPoint y: 72, distance: 43.9
type input "0"
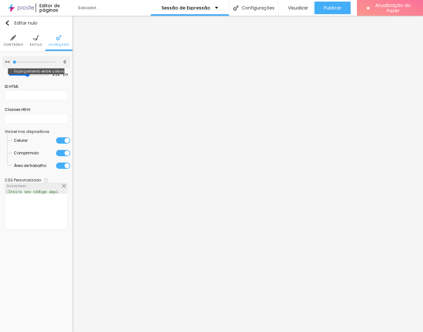
click at [13, 64] on input "range" at bounding box center [34, 61] width 43 height 3
type input "192"
type input "142"
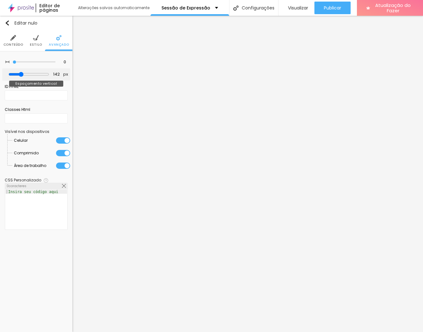
type input "0"
drag, startPoint x: 28, startPoint y: 73, endPoint x: -1, endPoint y: 77, distance: 28.9
type input "0"
click at [12, 76] on input "range" at bounding box center [29, 74] width 35 height 3
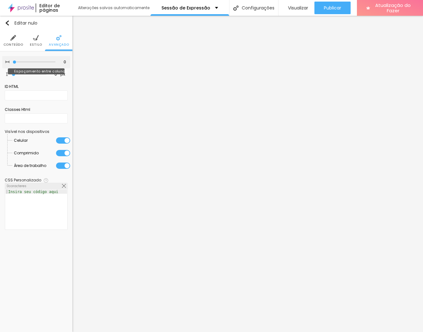
type input "25"
click at [48, 60] on input "range" at bounding box center [34, 62] width 41 height 5
type input "30"
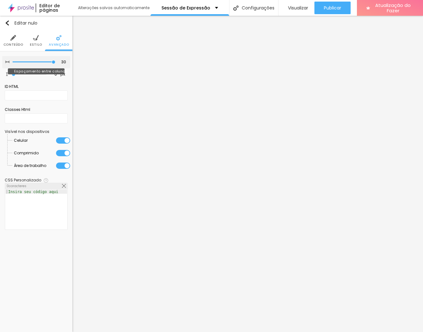
type input "30"
click at [53, 60] on input "range" at bounding box center [34, 61] width 43 height 3
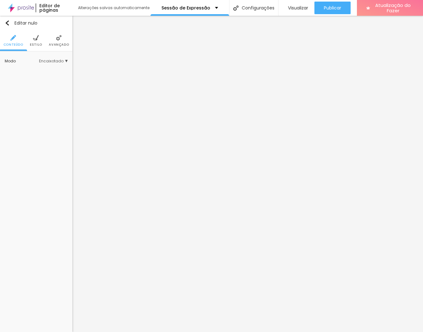
click at [38, 40] on img at bounding box center [36, 38] width 6 height 6
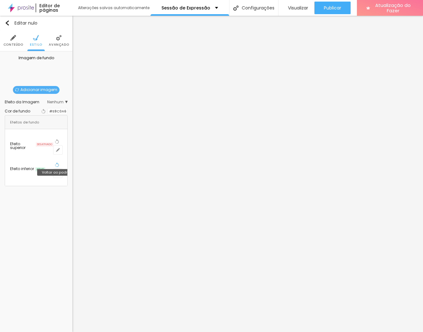
click at [56, 162] on icon "button" at bounding box center [57, 164] width 4 height 4
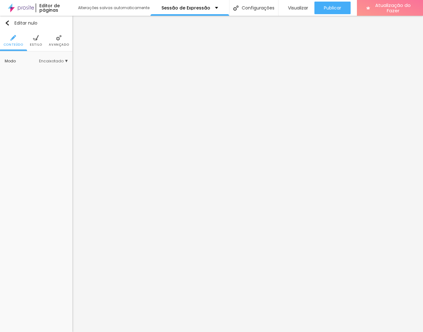
click at [58, 48] on li "Avançado" at bounding box center [59, 40] width 20 height 21
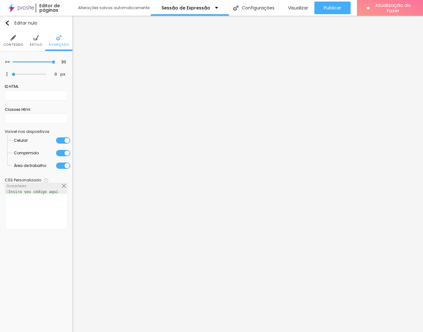
click at [37, 41] on li "Estilo" at bounding box center [36, 40] width 12 height 21
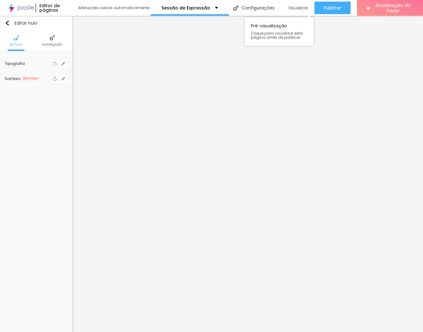
click at [298, 8] on font "Visualizar" at bounding box center [298, 8] width 20 height 6
click at [54, 43] on font "Avançado" at bounding box center [59, 44] width 20 height 5
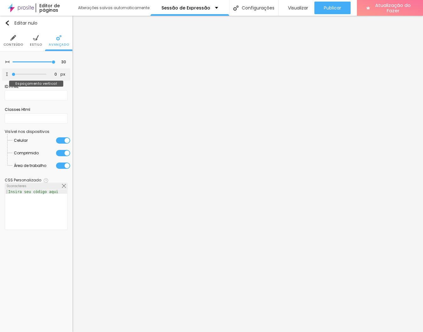
type input "123"
click at [21, 72] on input "range" at bounding box center [29, 74] width 41 height 5
type input "91"
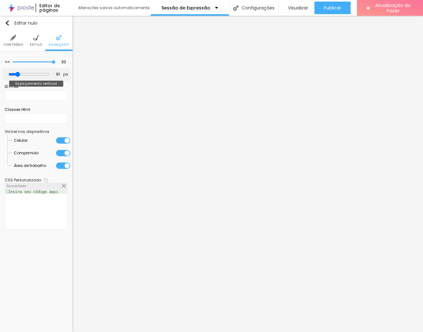
type input "85"
type input "80"
drag, startPoint x: 20, startPoint y: 72, endPoint x: 15, endPoint y: 74, distance: 4.6
click at [15, 74] on input "range" at bounding box center [29, 74] width 41 height 5
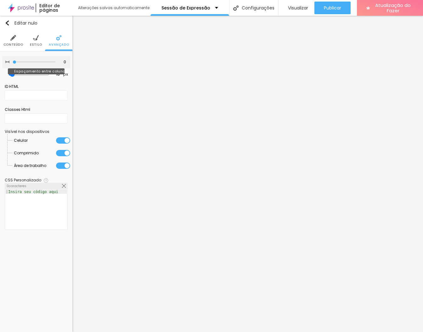
click at [15, 61] on input "range" at bounding box center [34, 61] width 43 height 3
click at [57, 74] on input "18" at bounding box center [55, 74] width 11 height 6
click at [25, 62] on input "range" at bounding box center [34, 61] width 43 height 3
drag, startPoint x: 25, startPoint y: 62, endPoint x: 76, endPoint y: 65, distance: 51.1
click at [55, 64] on input "range" at bounding box center [34, 61] width 43 height 3
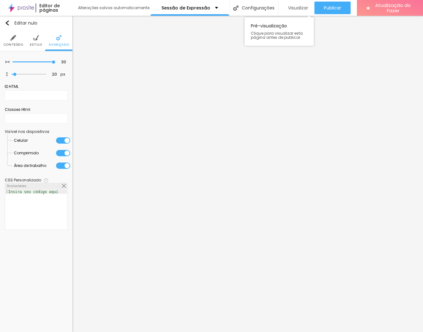
click at [292, 7] on font "Visualizar" at bounding box center [298, 8] width 20 height 6
